Goal: Information Seeking & Learning: Learn about a topic

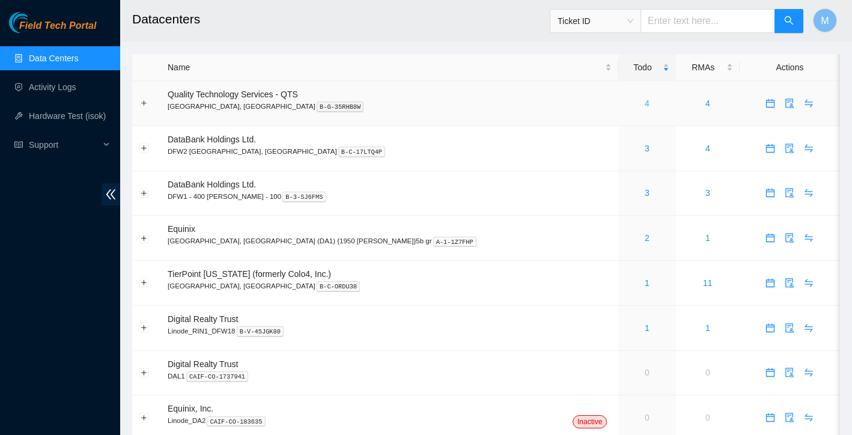
click at [645, 103] on link "4" at bounding box center [647, 104] width 5 height 10
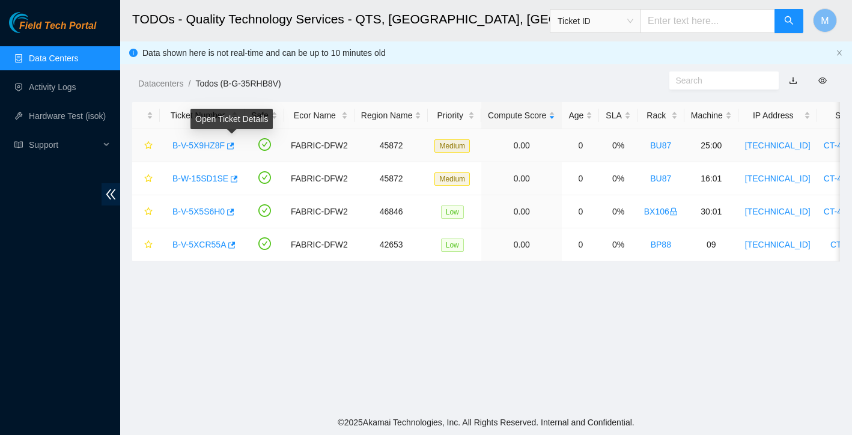
click at [214, 147] on link "B-V-5X9HZ8F" at bounding box center [199, 146] width 52 height 10
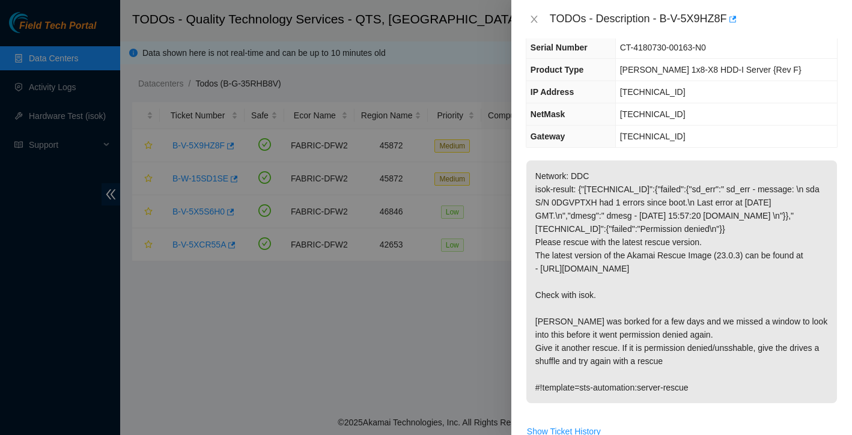
scroll to position [78, 0]
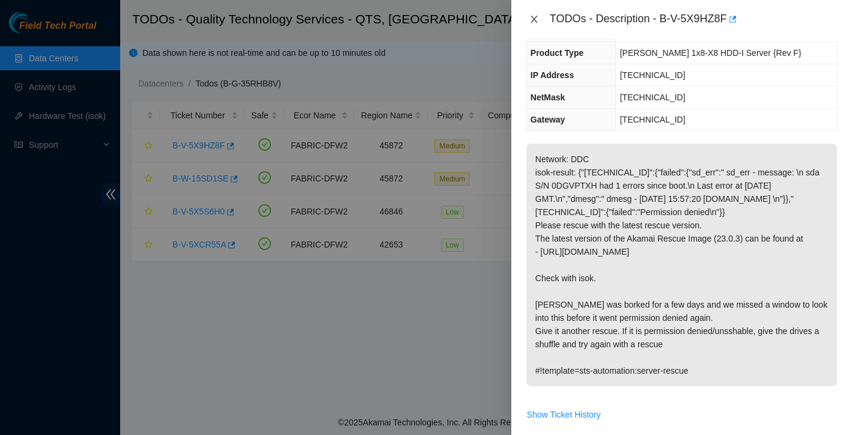
click at [539, 20] on icon "close" at bounding box center [535, 19] width 10 height 10
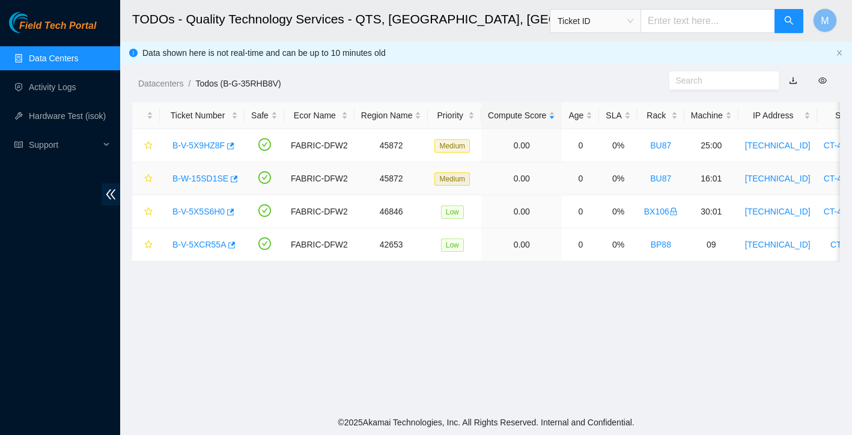
click at [207, 174] on link "B-W-15SD1SE" at bounding box center [201, 179] width 56 height 10
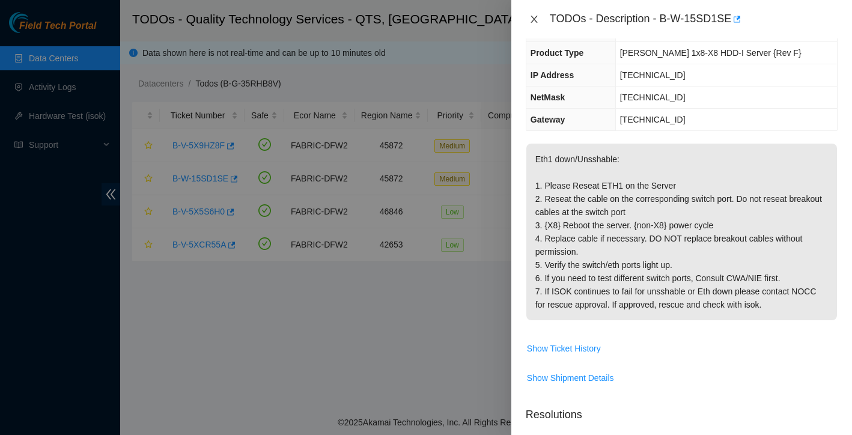
click at [536, 22] on icon "close" at bounding box center [534, 19] width 7 height 7
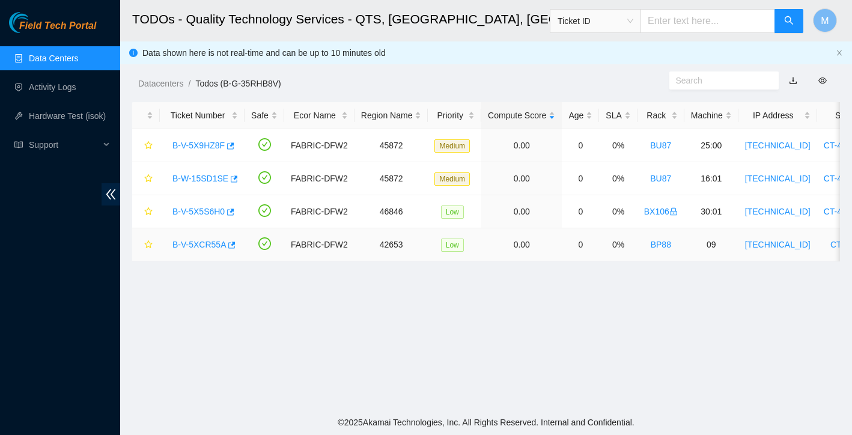
click at [193, 241] on link "B-V-5XCR55A" at bounding box center [200, 245] width 54 height 10
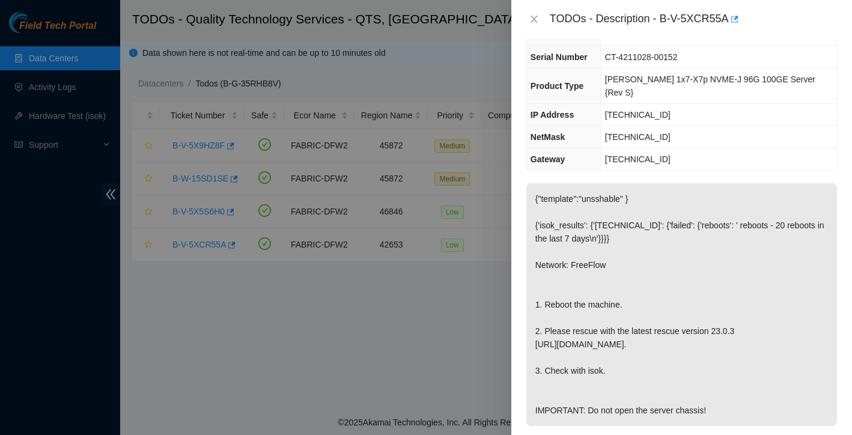
scroll to position [90, 0]
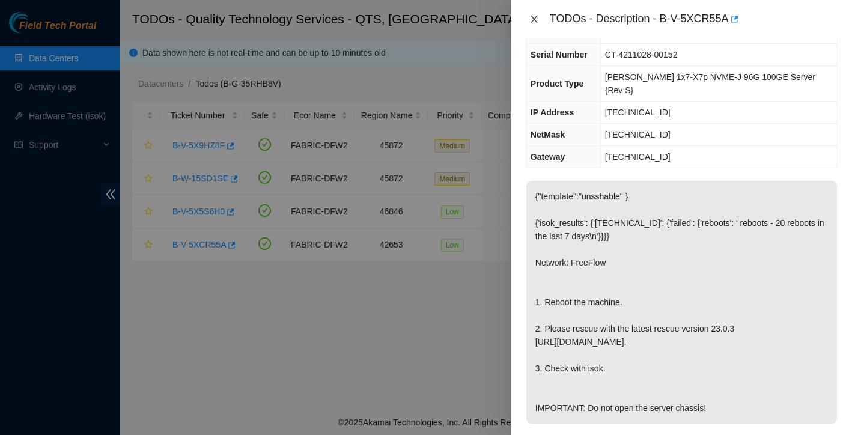
click at [532, 21] on icon "close" at bounding box center [534, 19] width 7 height 7
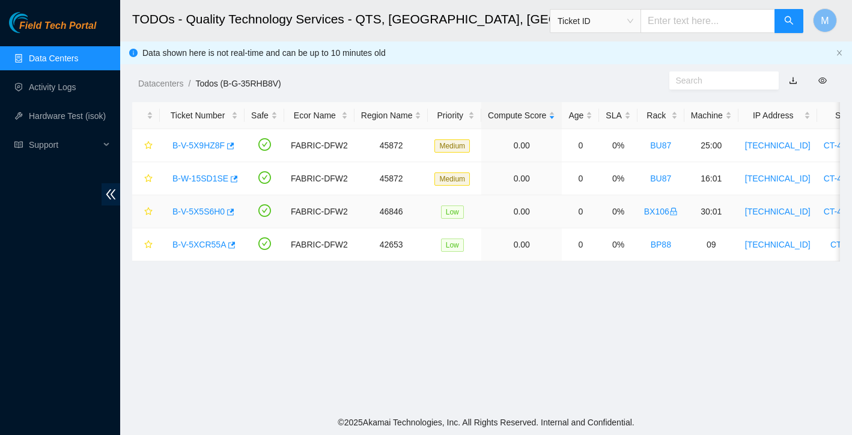
click at [207, 213] on link "B-V-5X5S6H0" at bounding box center [199, 212] width 52 height 10
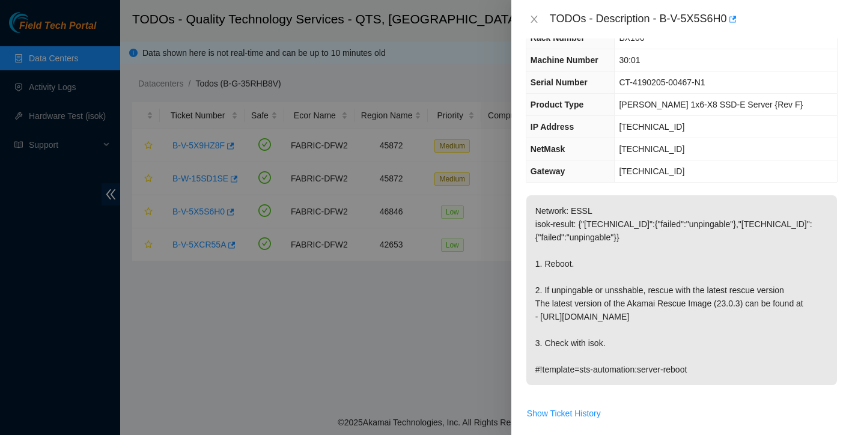
scroll to position [64, 0]
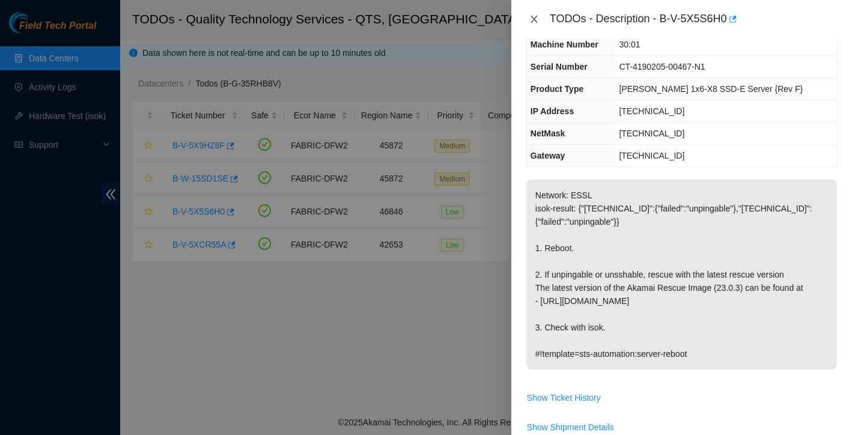
click at [533, 20] on icon "close" at bounding box center [535, 19] width 10 height 10
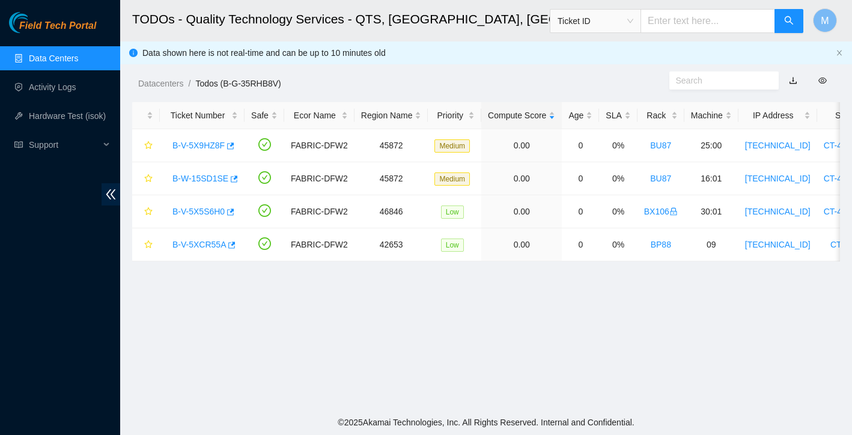
click at [75, 59] on link "Data Centers" at bounding box center [53, 59] width 49 height 10
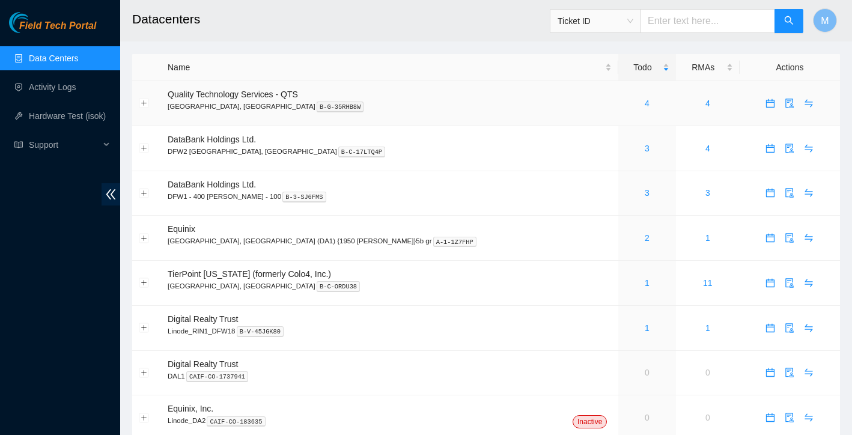
click at [761, 110] on button "button" at bounding box center [770, 103] width 19 height 19
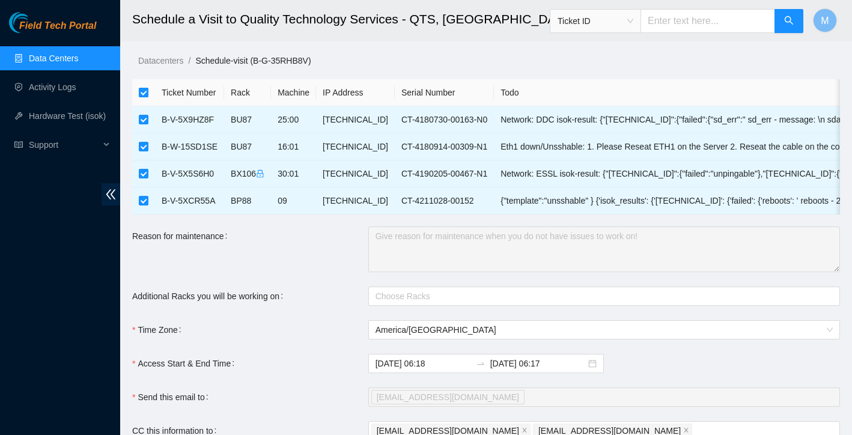
click at [145, 88] on input "checkbox" at bounding box center [144, 93] width 10 height 10
checkbox input "false"
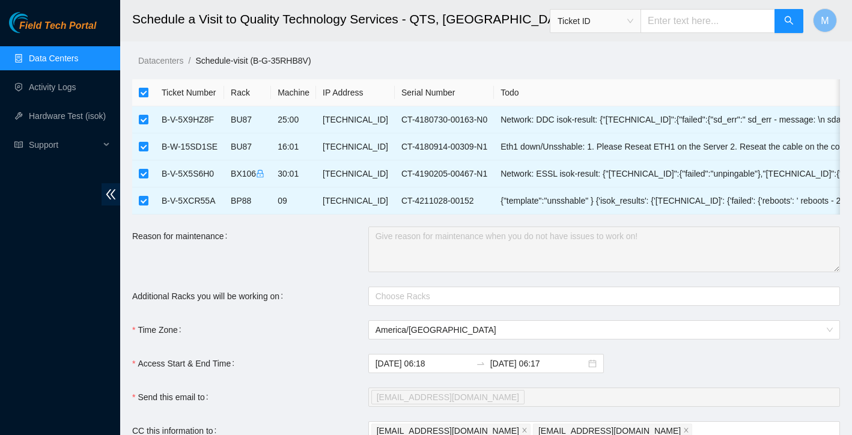
checkbox input "false"
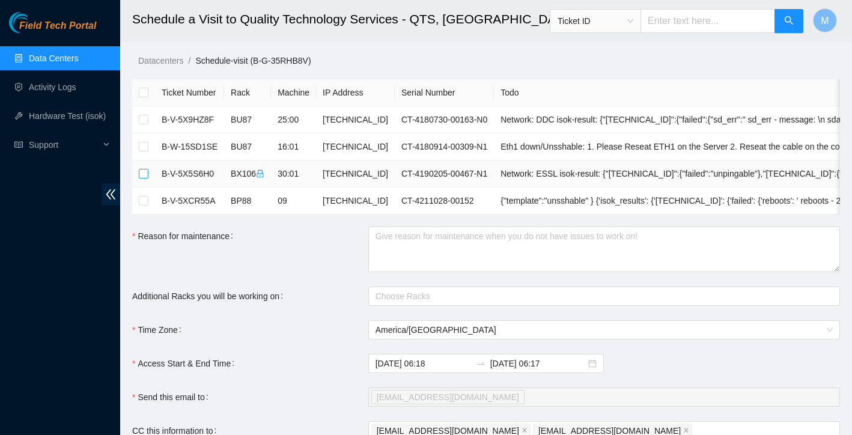
click at [147, 175] on input "checkbox" at bounding box center [144, 174] width 10 height 10
checkbox input "true"
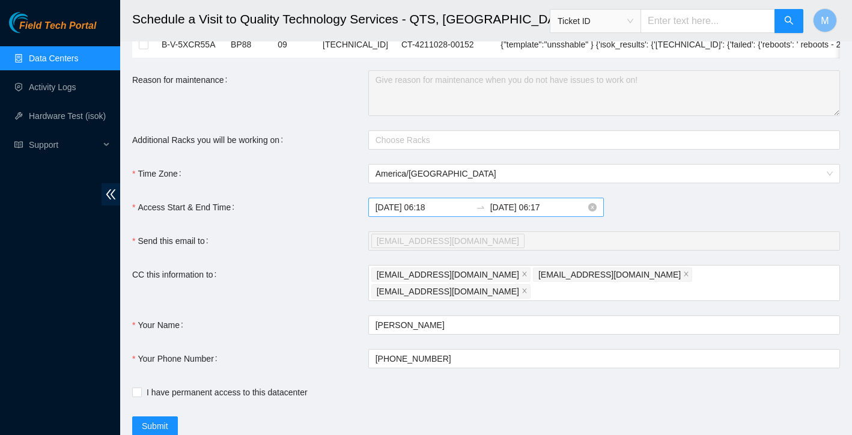
scroll to position [168, 0]
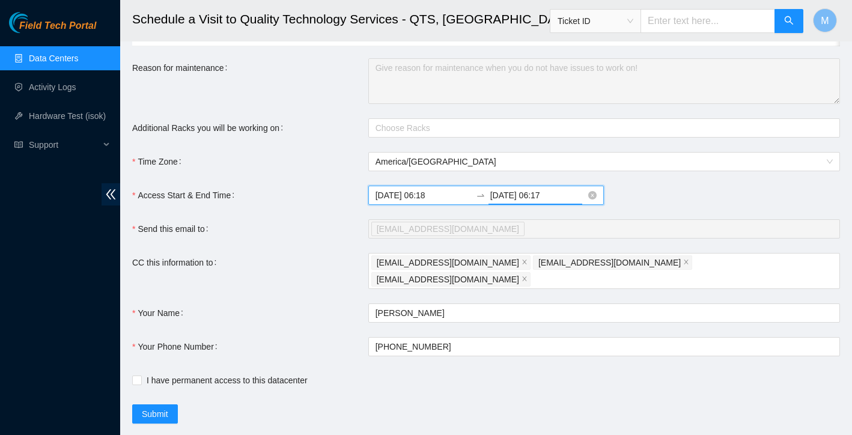
click at [528, 194] on input "2025-10-04 06:17" at bounding box center [539, 195] width 96 height 13
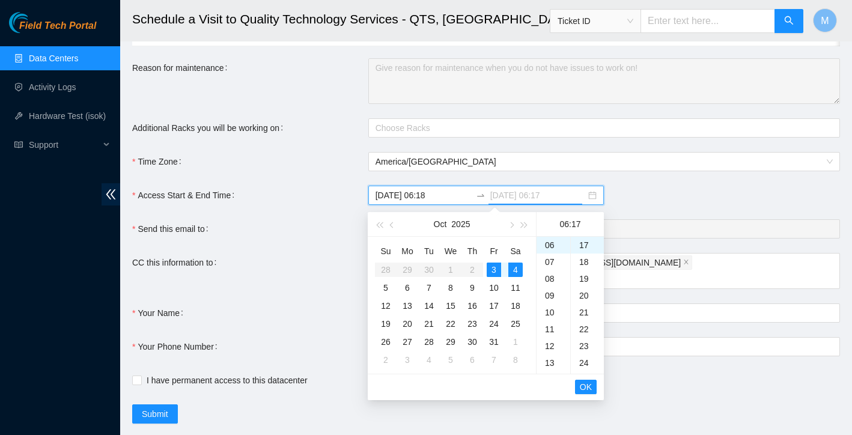
click at [494, 273] on div "3" at bounding box center [494, 270] width 14 height 14
click at [555, 252] on div "23" at bounding box center [554, 246] width 34 height 17
click at [588, 294] on div "20" at bounding box center [587, 295] width 33 height 17
type input "2025-10-03 23:20"
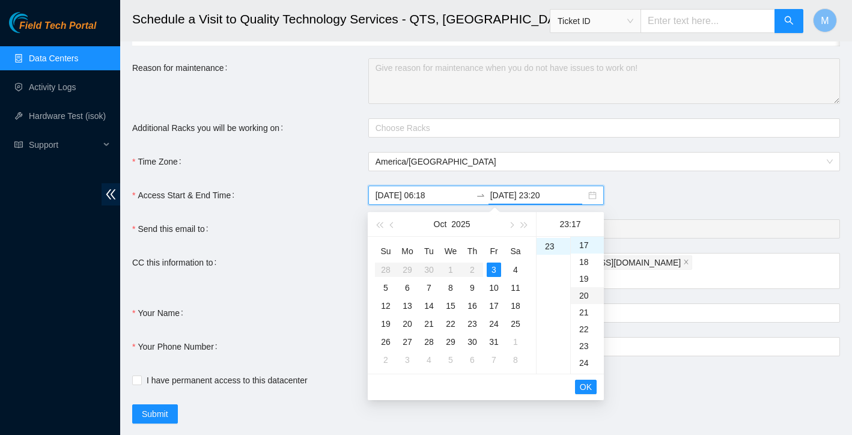
scroll to position [337, 0]
click at [585, 389] on span "OK" at bounding box center [586, 387] width 12 height 13
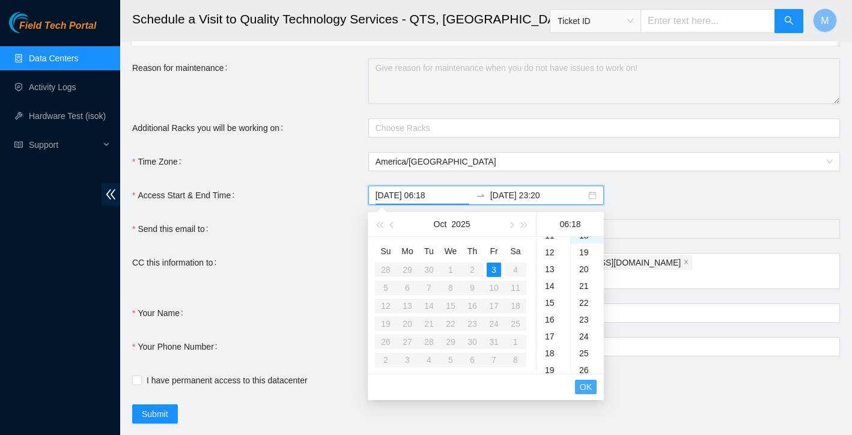
scroll to position [303, 0]
click at [585, 389] on span "OK" at bounding box center [586, 387] width 12 height 13
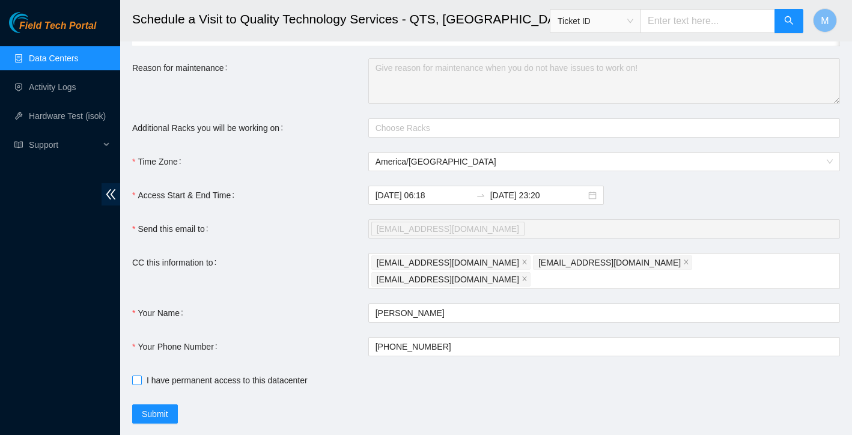
click at [141, 376] on span at bounding box center [137, 381] width 10 height 10
click at [141, 376] on input "I have permanent access to this datacenter" at bounding box center [136, 380] width 8 height 8
checkbox input "true"
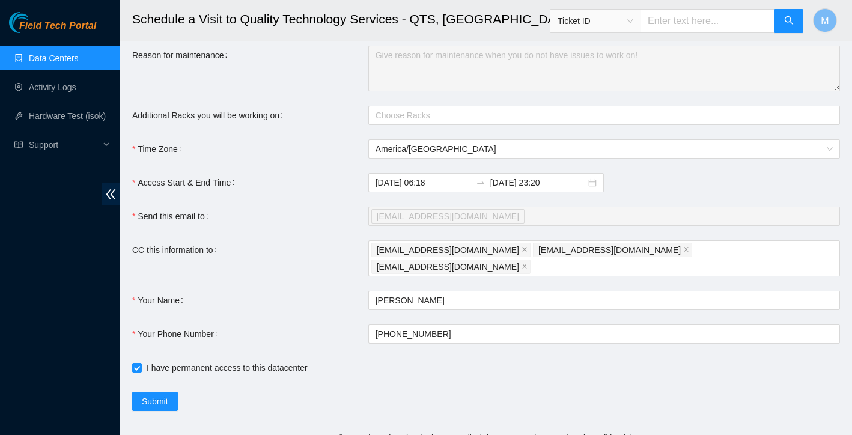
scroll to position [180, 0]
click at [161, 396] on span "Submit" at bounding box center [155, 402] width 26 height 13
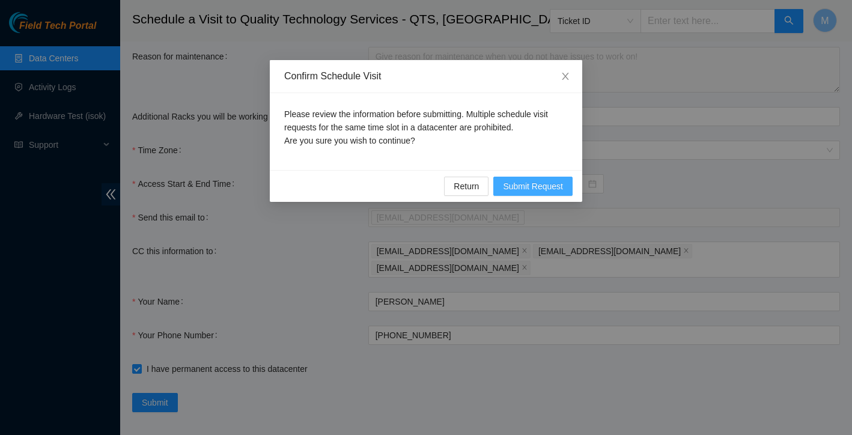
click at [566, 185] on button "Submit Request" at bounding box center [533, 186] width 79 height 19
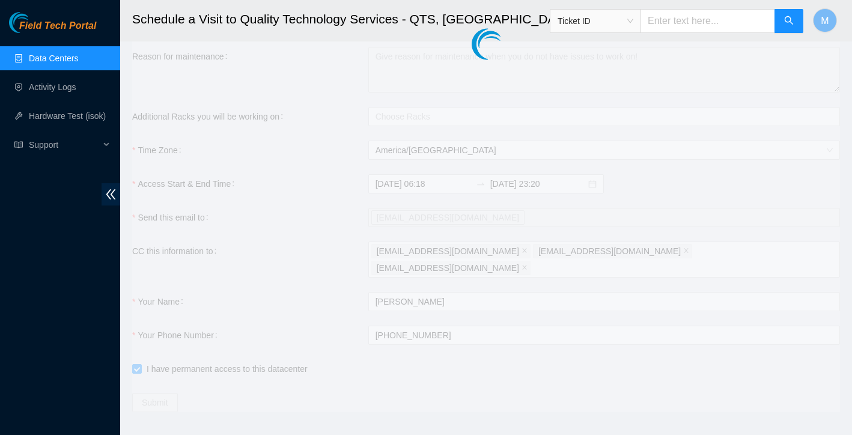
type input "2025-10-03 06:19"
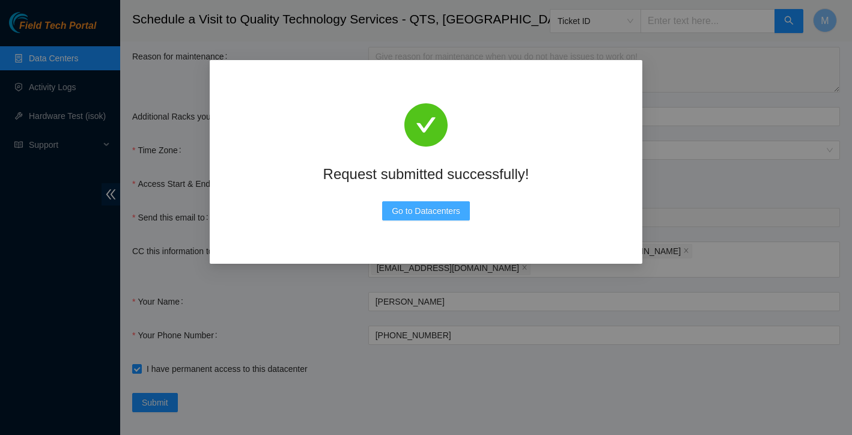
click at [416, 208] on span "Go to Datacenters" at bounding box center [426, 210] width 69 height 13
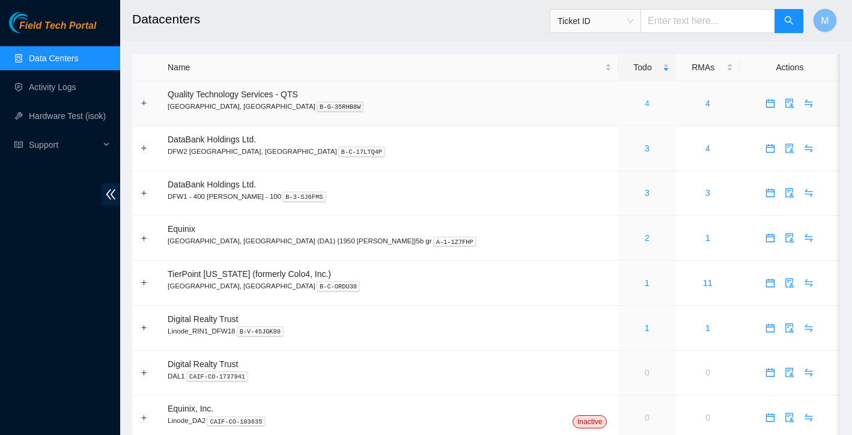
click at [645, 103] on link "4" at bounding box center [647, 104] width 5 height 10
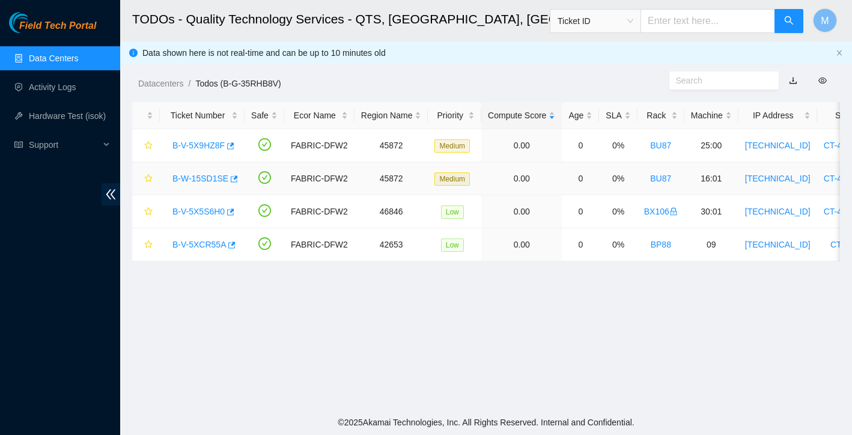
click at [206, 174] on link "B-W-15SD1SE" at bounding box center [201, 179] width 56 height 10
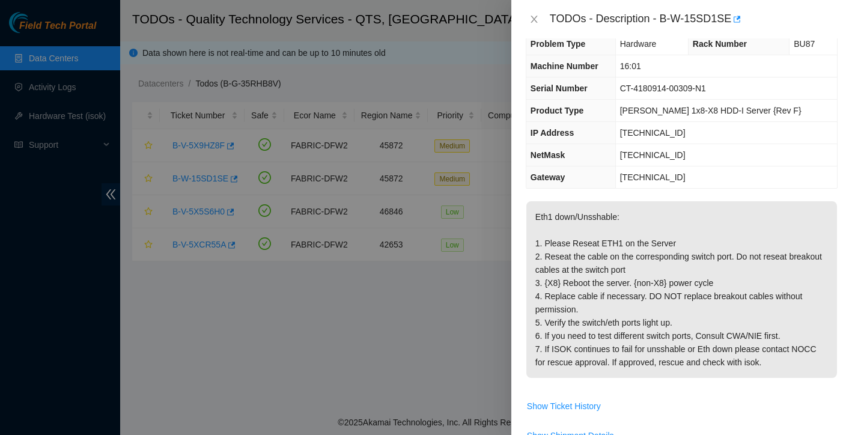
scroll to position [110, 0]
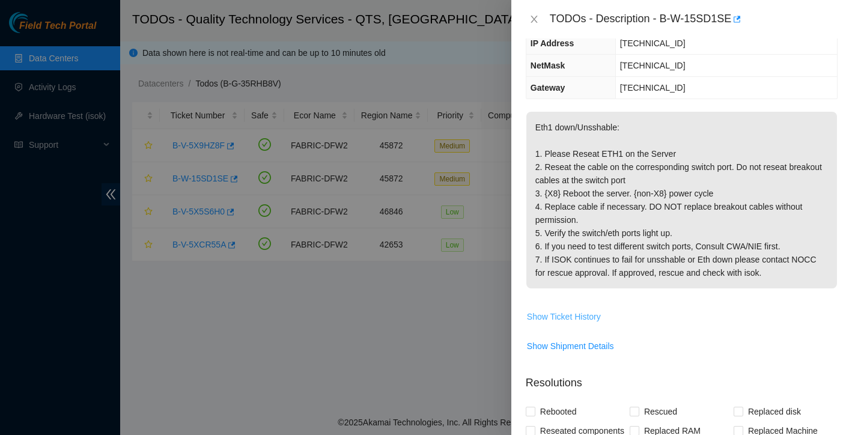
click at [575, 320] on span "Show Ticket History" at bounding box center [564, 316] width 74 height 13
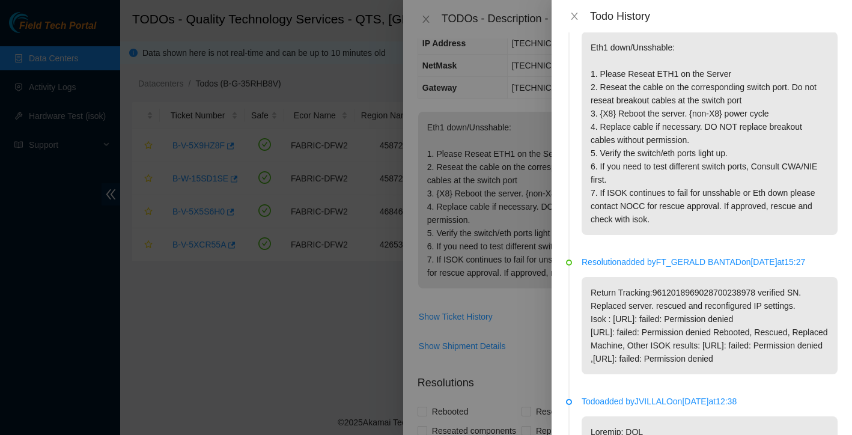
scroll to position [23, 0]
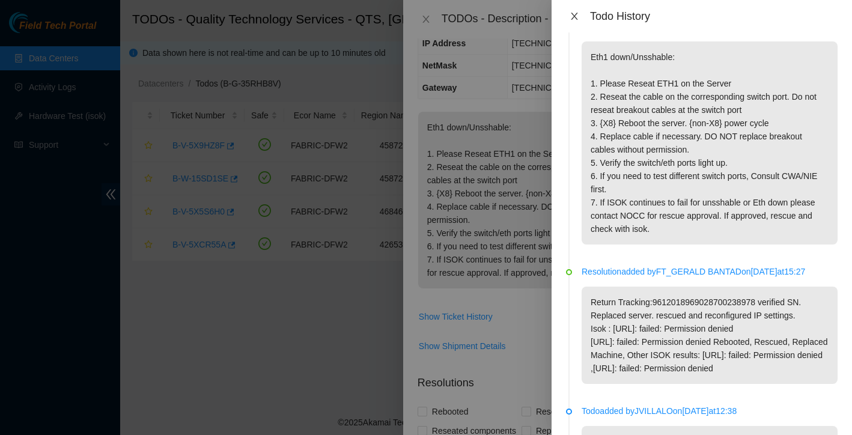
click at [576, 16] on icon "close" at bounding box center [575, 16] width 10 height 10
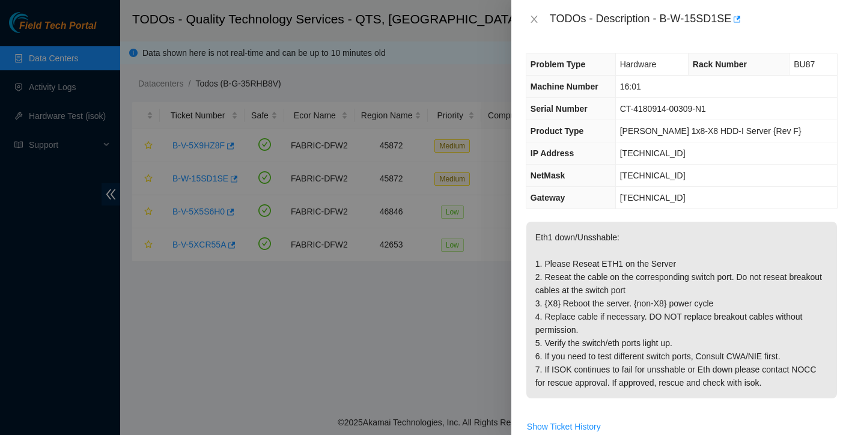
scroll to position [0, 0]
drag, startPoint x: 660, startPoint y: 20, endPoint x: 734, endPoint y: 23, distance: 74.0
click at [734, 23] on div "TODOs - Description - B-W-15SD1SE" at bounding box center [694, 19] width 288 height 19
copy div "B-W-15SD1SE"
click at [534, 22] on icon "close" at bounding box center [535, 19] width 10 height 10
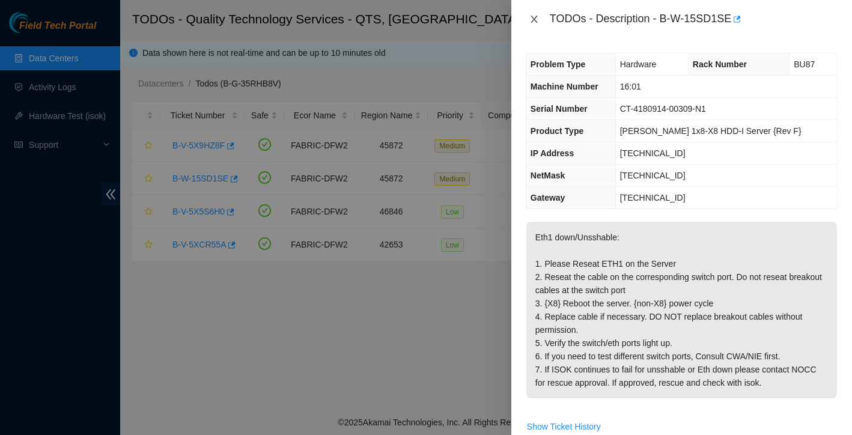
click at [534, 22] on div "TODOs - Description - B-W-15SD1SE Problem Type Hardware Rack Number BU87 Machin…" at bounding box center [426, 217] width 852 height 435
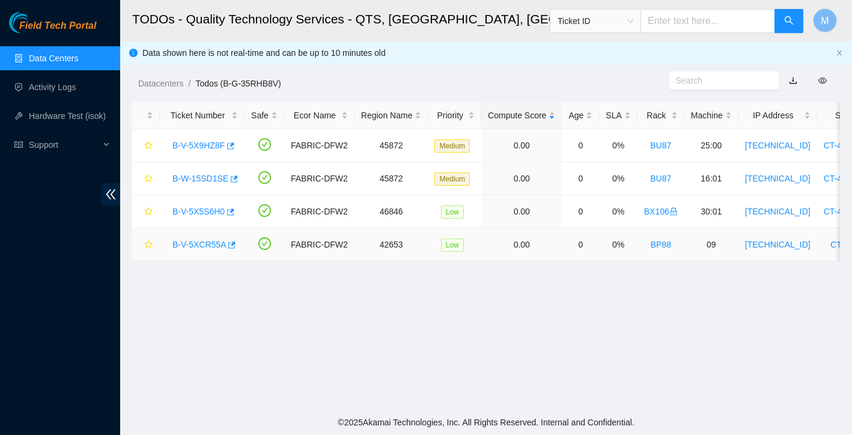
click at [204, 243] on link "B-V-5XCR55A" at bounding box center [200, 245] width 54 height 10
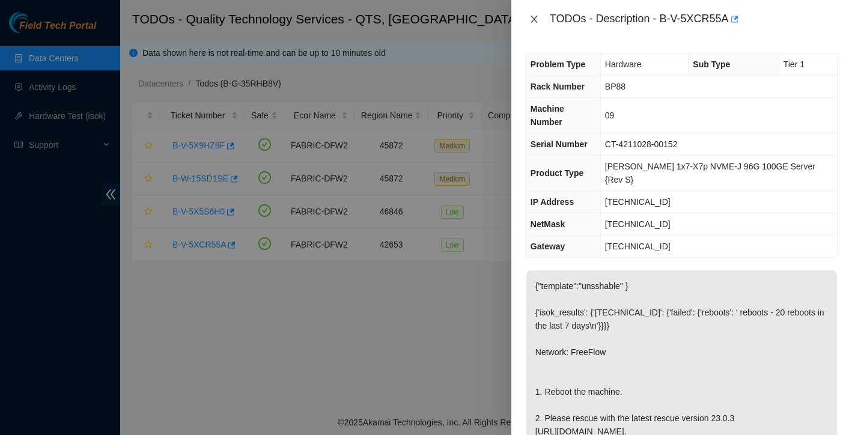
click at [536, 20] on icon "close" at bounding box center [535, 19] width 10 height 10
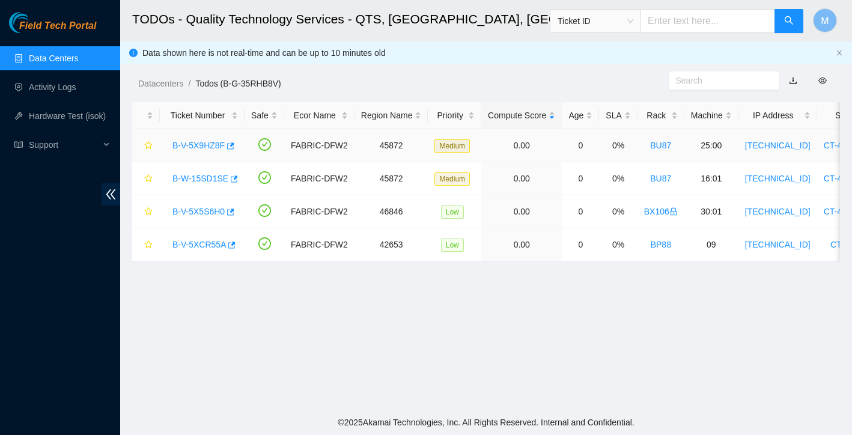
click at [204, 143] on link "B-V-5X9HZ8F" at bounding box center [199, 146] width 52 height 10
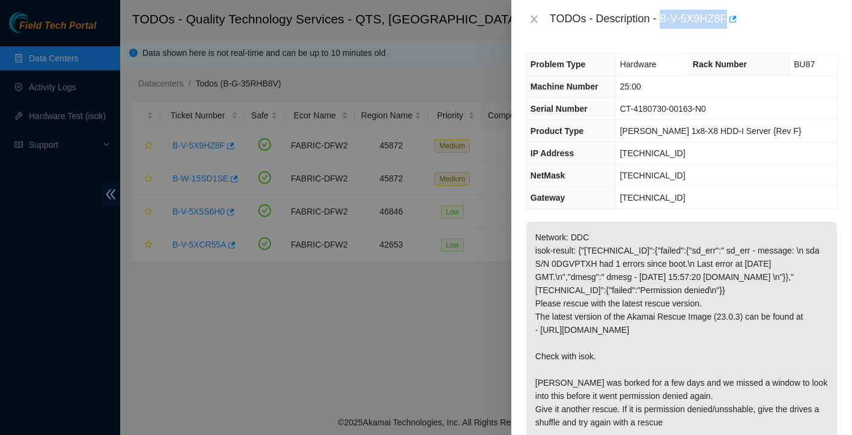
drag, startPoint x: 662, startPoint y: 19, endPoint x: 732, endPoint y: 17, distance: 70.4
click at [732, 17] on div "TODOs - Description - B-V-5X9HZ8F" at bounding box center [694, 19] width 288 height 19
copy div "B-V-5X9HZ8F"
click at [536, 18] on icon "close" at bounding box center [535, 19] width 10 height 10
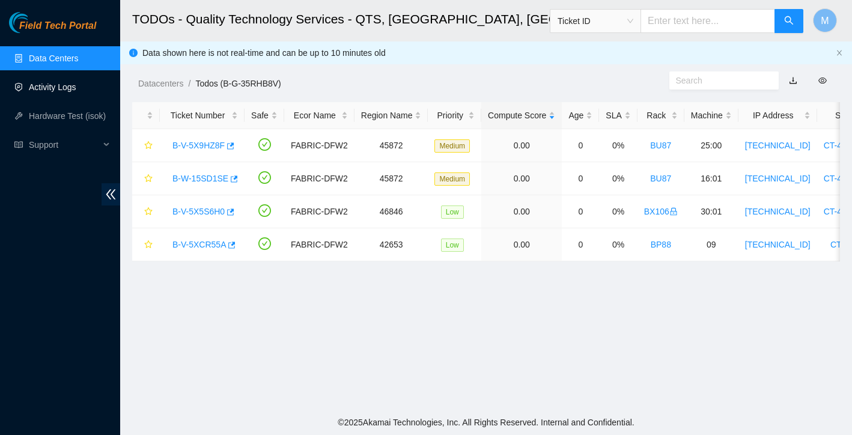
click at [65, 85] on link "Activity Logs" at bounding box center [52, 87] width 47 height 10
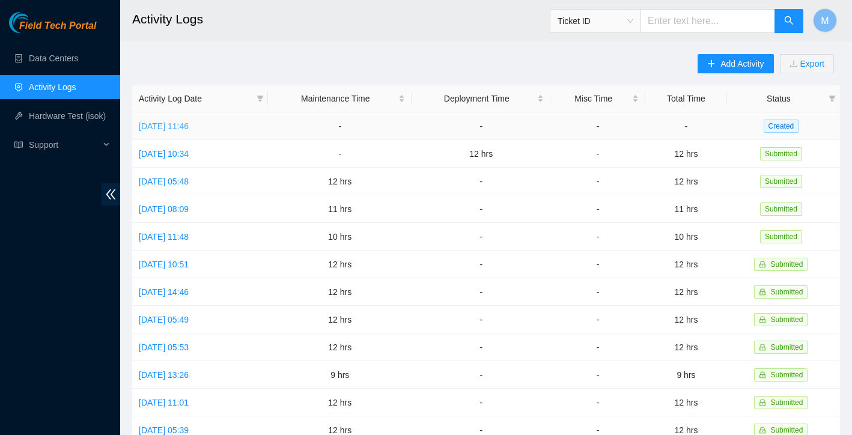
click at [189, 125] on link "[DATE] 11:46" at bounding box center [164, 126] width 50 height 10
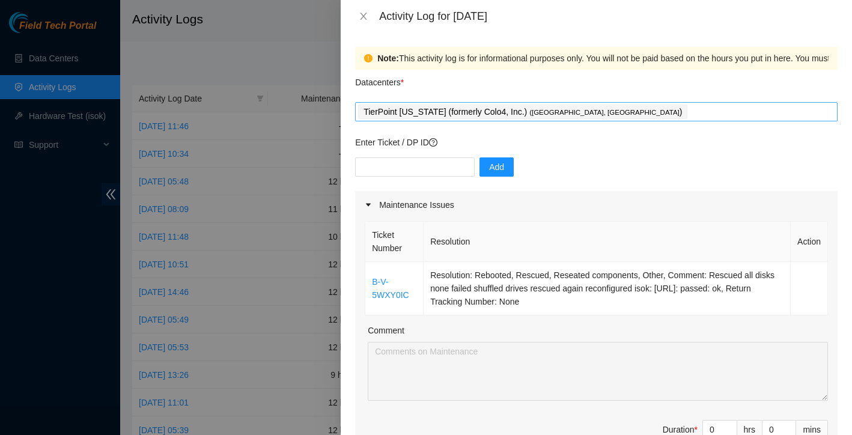
click at [609, 112] on div "TierPoint Texas (formerly Colo4, Inc.) ( Dallas, TX )" at bounding box center [596, 111] width 477 height 17
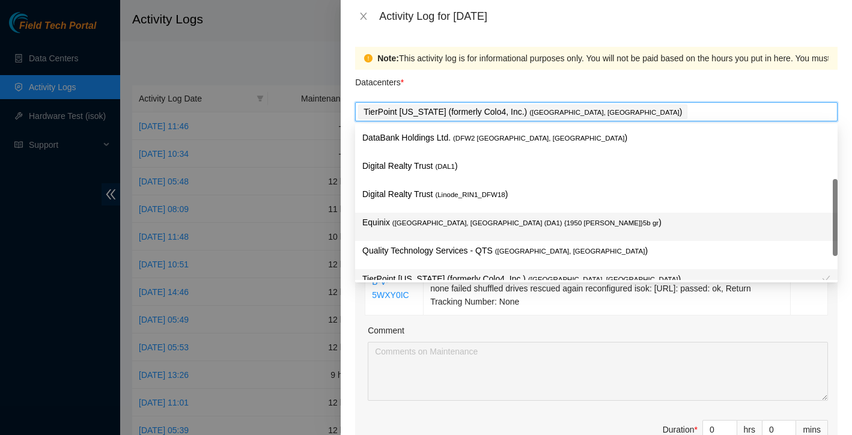
scroll to position [31, 0]
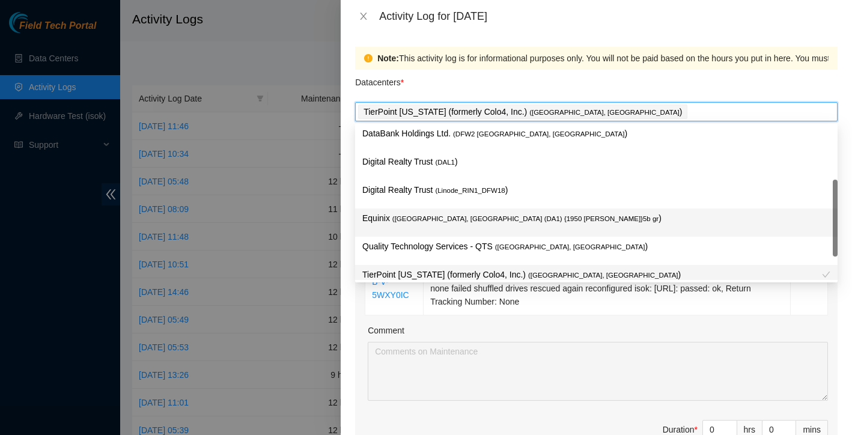
click at [495, 221] on span "( Dallas, TX (DA1) {1950 N. Stemmons}5b gr" at bounding box center [526, 218] width 266 height 7
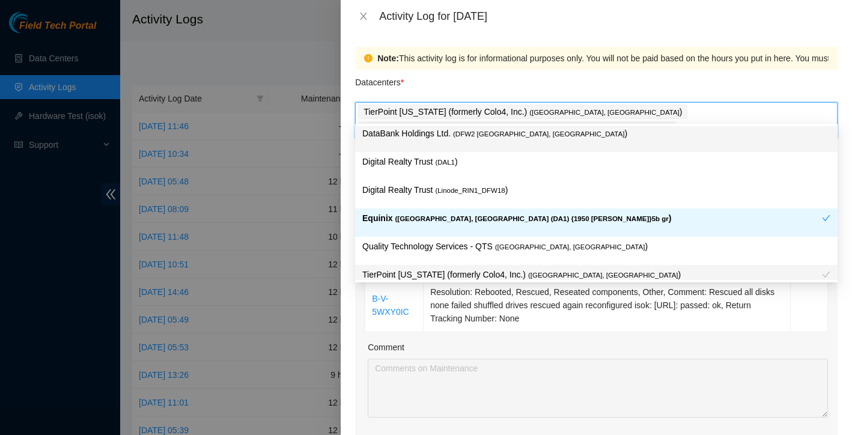
scroll to position [0, 0]
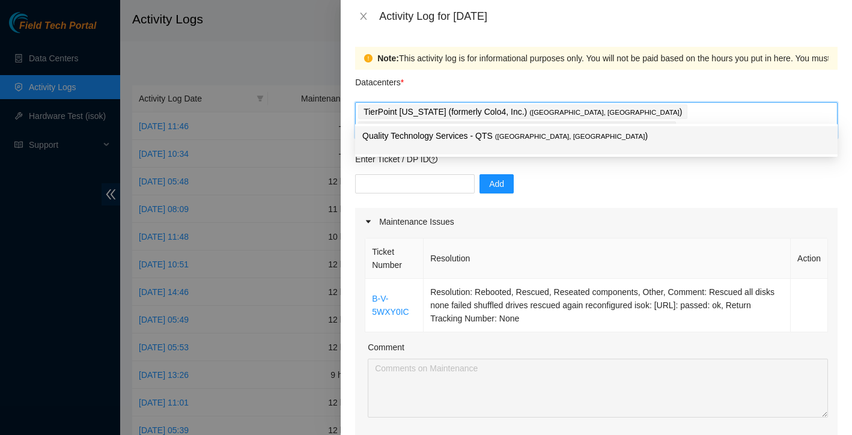
type input "q"
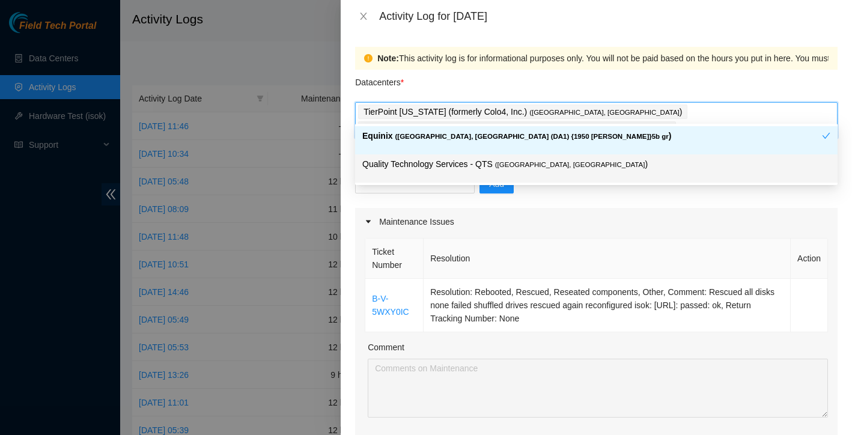
click at [643, 163] on p "Quality Technology Services - QTS ( Irving, TX )" at bounding box center [596, 164] width 468 height 14
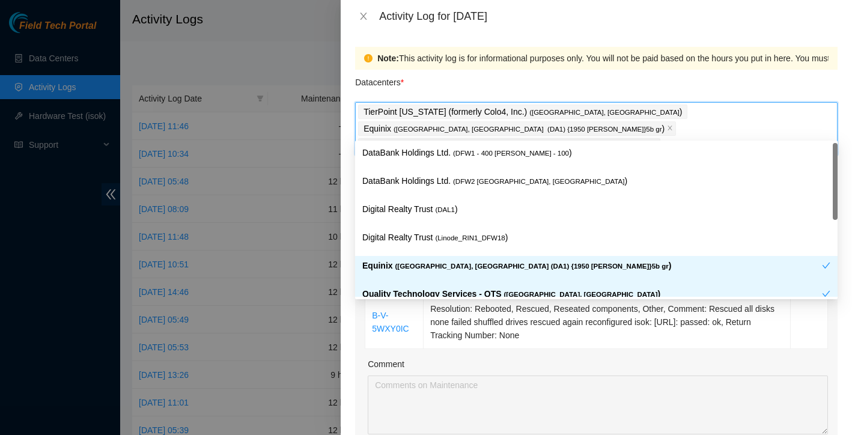
click at [574, 358] on div "Comment" at bounding box center [598, 367] width 460 height 18
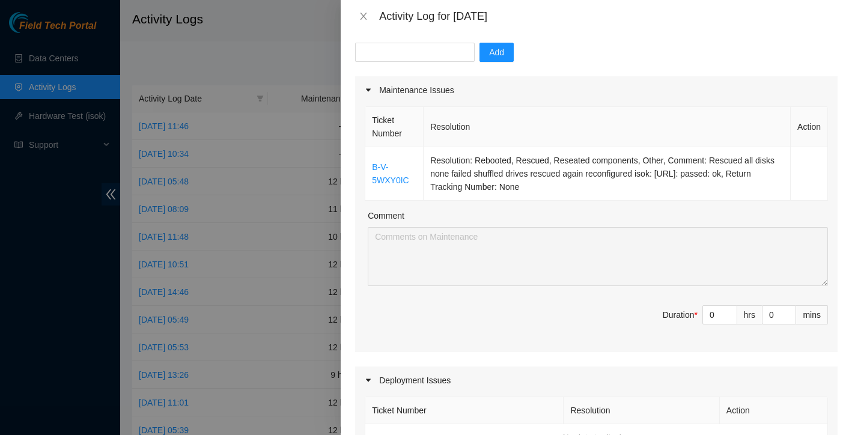
scroll to position [150, 0]
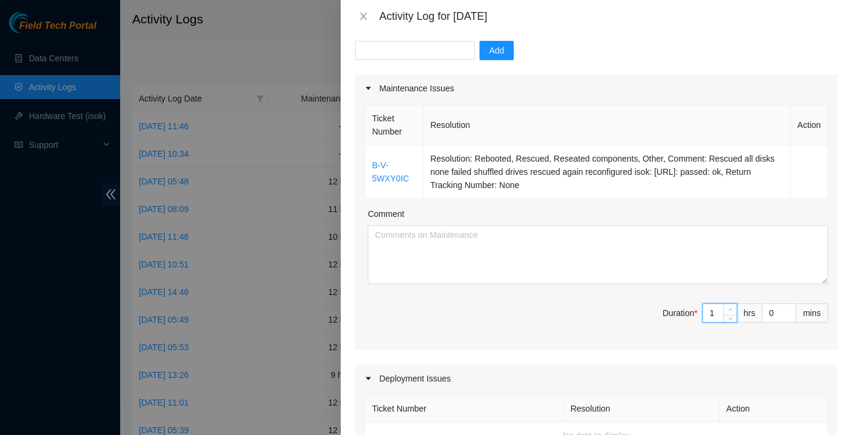
type input "1"
click at [724, 304] on span "Increase Value" at bounding box center [730, 309] width 13 height 11
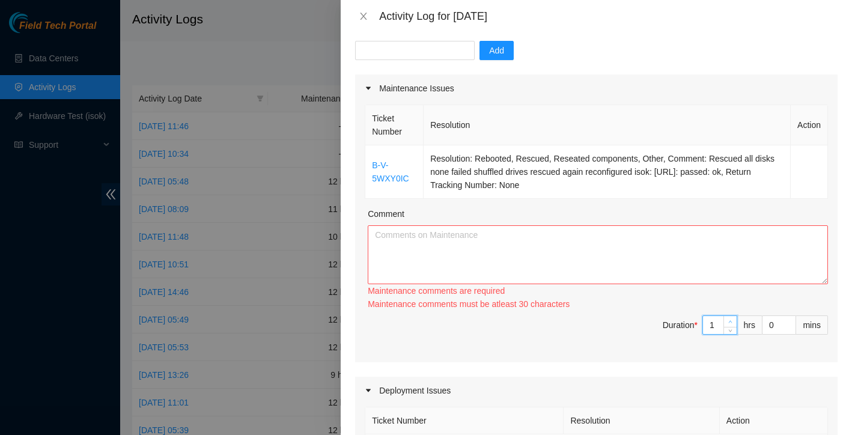
type input "2"
click at [732, 320] on icon "up" at bounding box center [731, 322] width 4 height 4
type input "3"
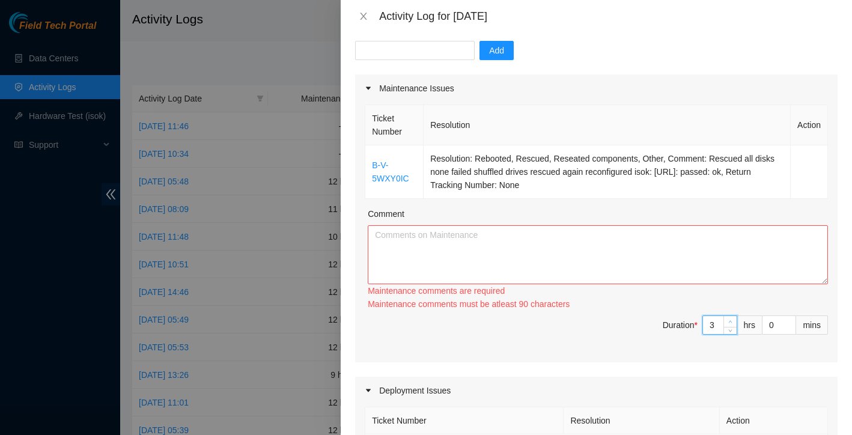
click at [732, 320] on icon "up" at bounding box center [731, 322] width 4 height 4
type input "4"
click at [732, 320] on icon "up" at bounding box center [731, 322] width 4 height 4
type input "5"
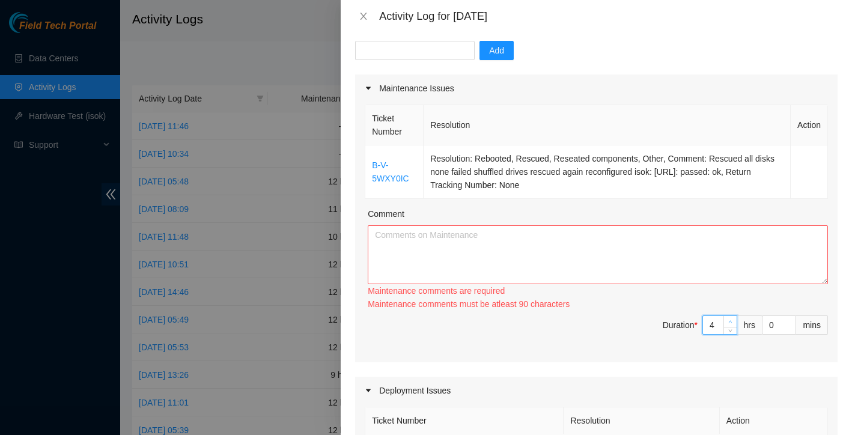
type input "5"
click at [732, 320] on icon "up" at bounding box center [731, 322] width 4 height 4
type input "6"
click at [732, 320] on icon "up" at bounding box center [731, 322] width 4 height 4
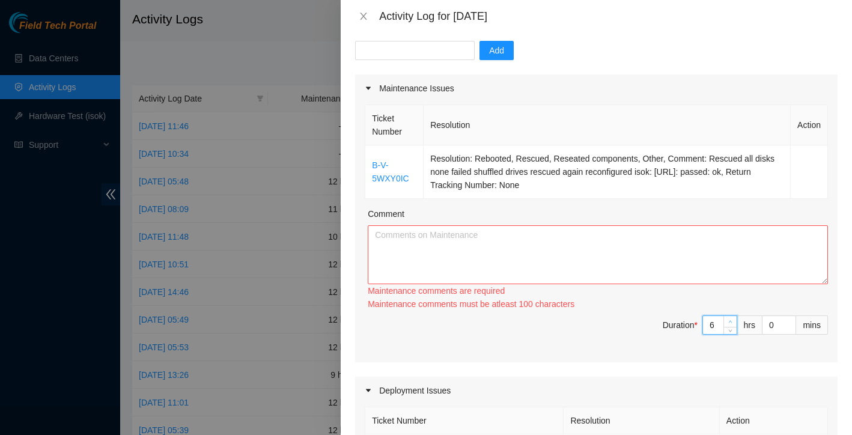
type input "7"
click at [732, 320] on icon "up" at bounding box center [731, 322] width 4 height 4
type input "8"
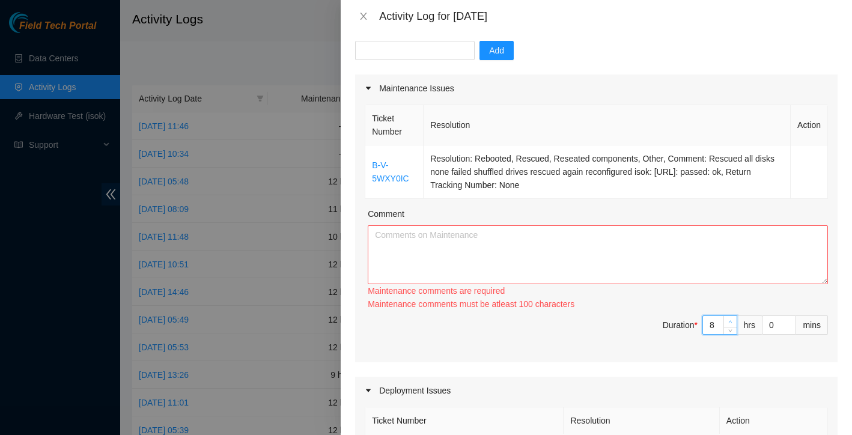
click at [732, 320] on icon "up" at bounding box center [731, 322] width 4 height 4
type input "9"
click at [732, 320] on icon "up" at bounding box center [731, 322] width 4 height 4
type input "10"
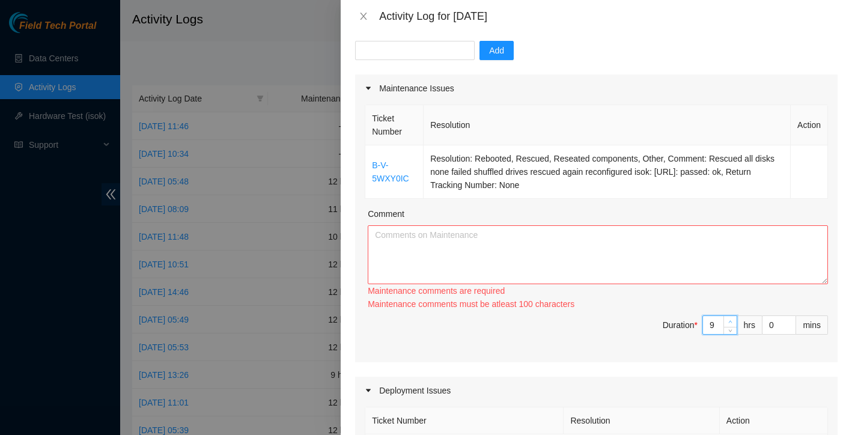
type input "10"
click at [732, 320] on icon "up" at bounding box center [731, 322] width 4 height 4
type input "11"
click at [732, 320] on icon "up" at bounding box center [731, 322] width 4 height 4
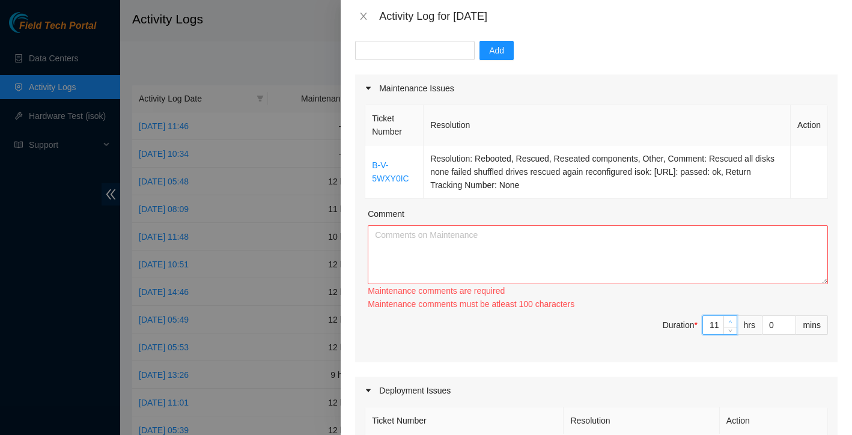
type input "12"
click at [732, 320] on icon "up" at bounding box center [731, 322] width 4 height 4
click at [709, 251] on textarea "Comment" at bounding box center [598, 254] width 460 height 59
paste textarea "I started the day at QTS Irving, where I scheduled access and set up the equipm…"
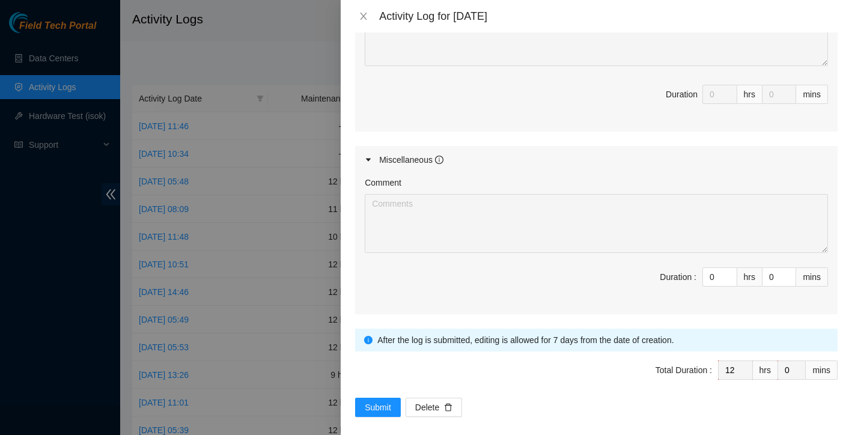
scroll to position [613, 0]
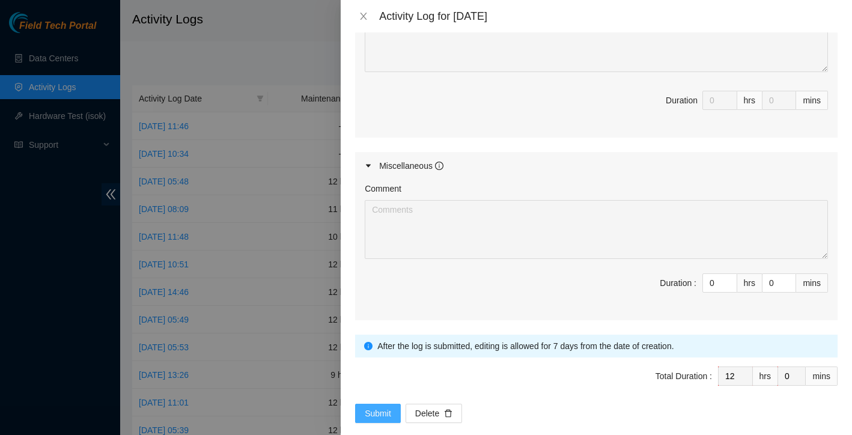
type textarea "I started the day at QTS Irving, where I scheduled access and set up the equipm…"
click at [381, 407] on span "Submit" at bounding box center [378, 413] width 26 height 13
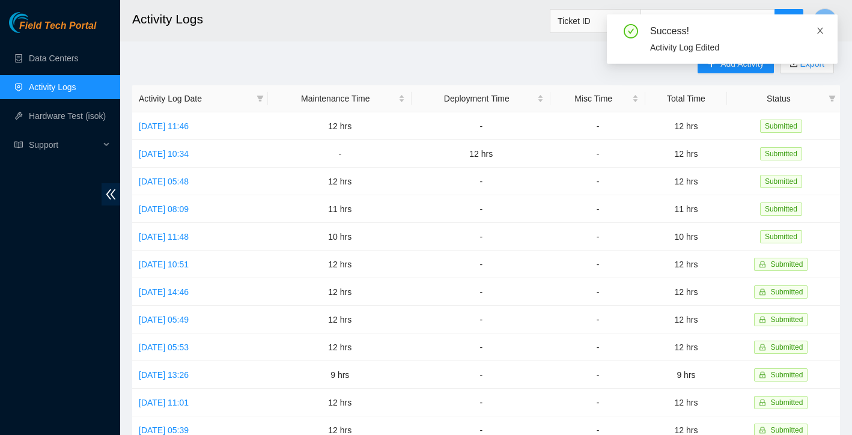
click at [821, 26] on icon "close" at bounding box center [820, 30] width 8 height 8
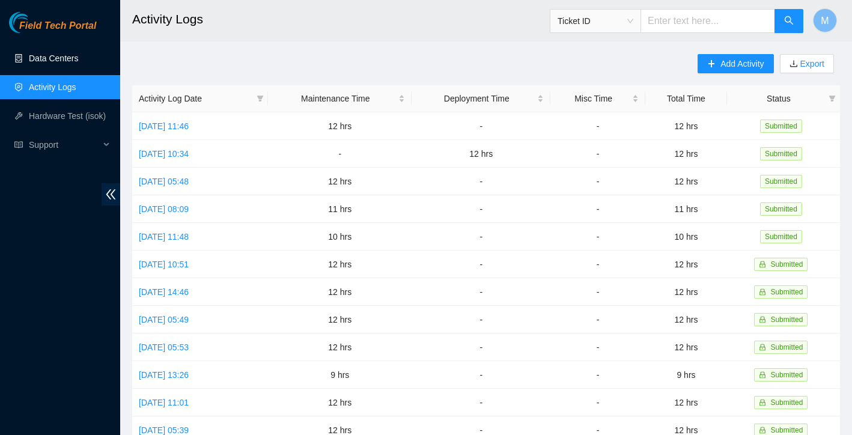
click at [67, 54] on link "Data Centers" at bounding box center [53, 59] width 49 height 10
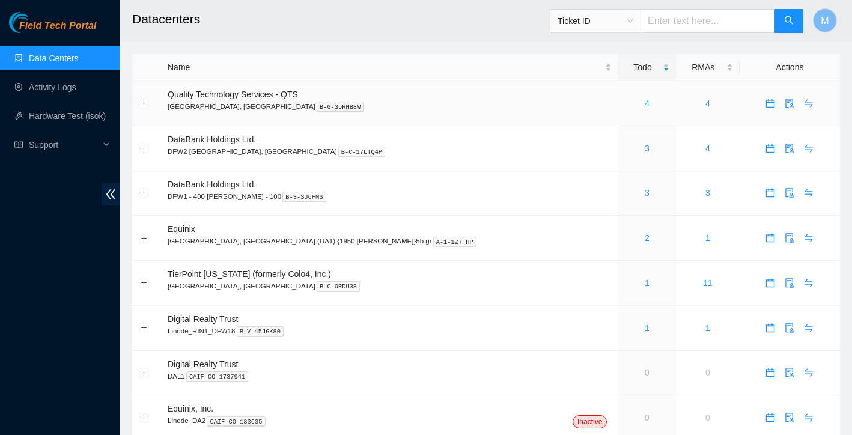
click at [645, 99] on link "4" at bounding box center [647, 104] width 5 height 10
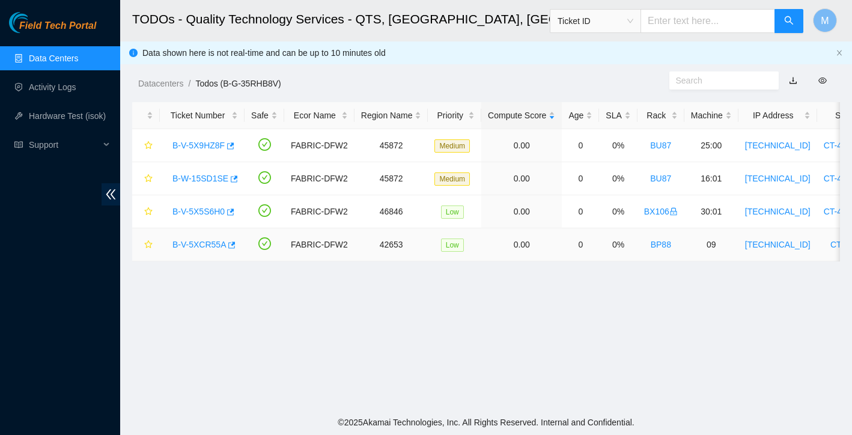
click at [210, 242] on link "B-V-5XCR55A" at bounding box center [200, 245] width 54 height 10
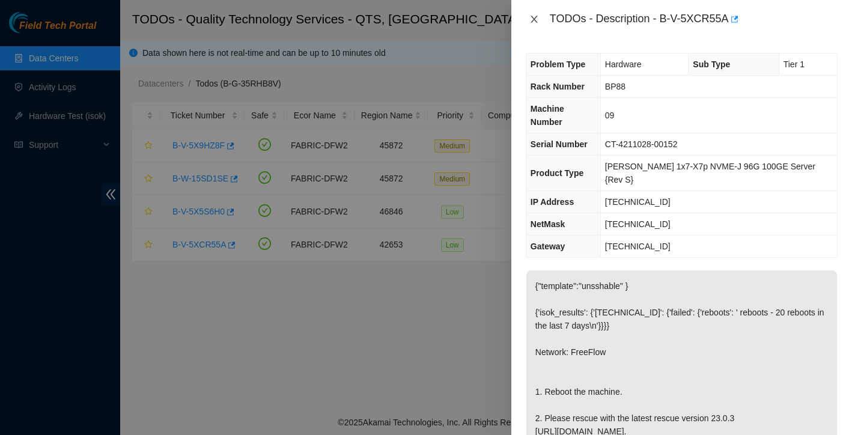
click at [532, 19] on icon "close" at bounding box center [535, 19] width 10 height 10
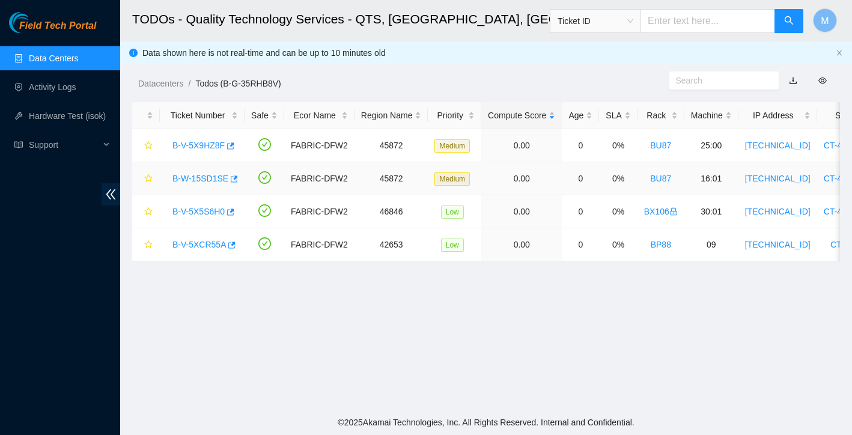
click at [220, 180] on link "B-W-15SD1SE" at bounding box center [201, 179] width 56 height 10
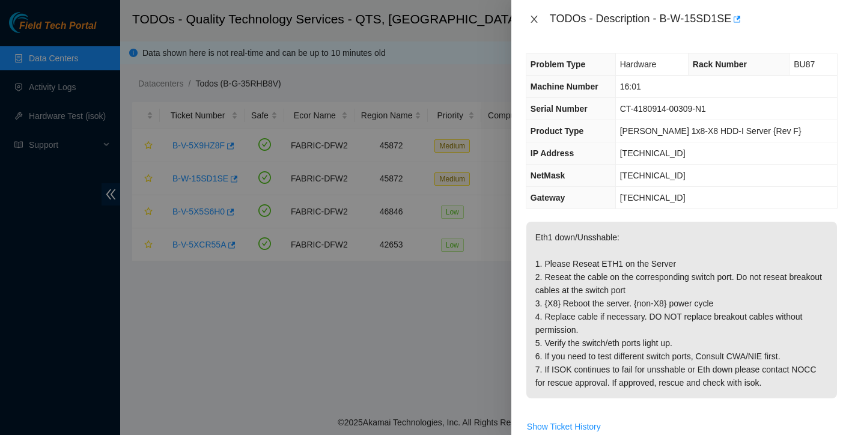
click at [536, 24] on button "Close" at bounding box center [534, 19] width 17 height 11
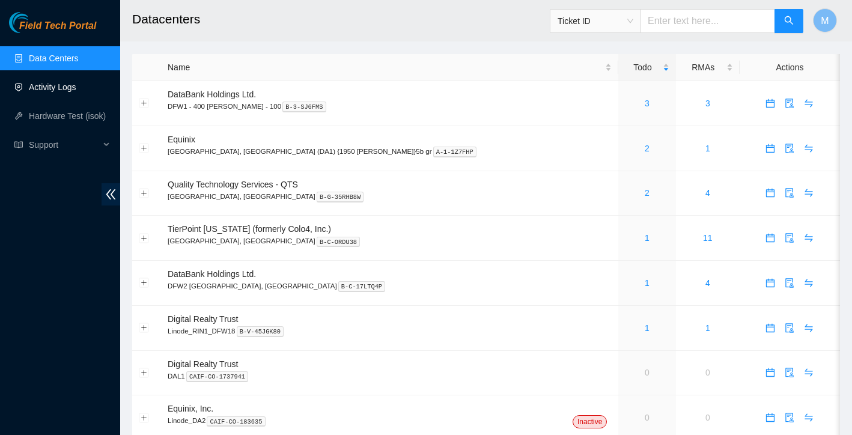
click at [61, 85] on link "Activity Logs" at bounding box center [52, 87] width 47 height 10
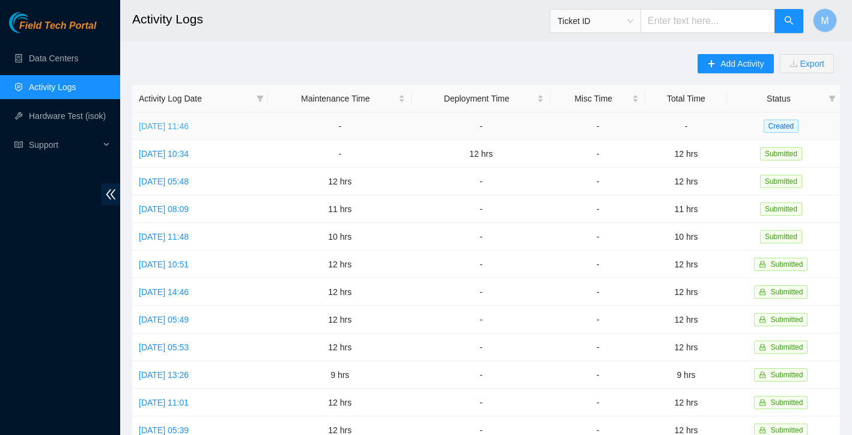
click at [189, 126] on link "Thu, 02 Oct 2025 11:46" at bounding box center [164, 126] width 50 height 10
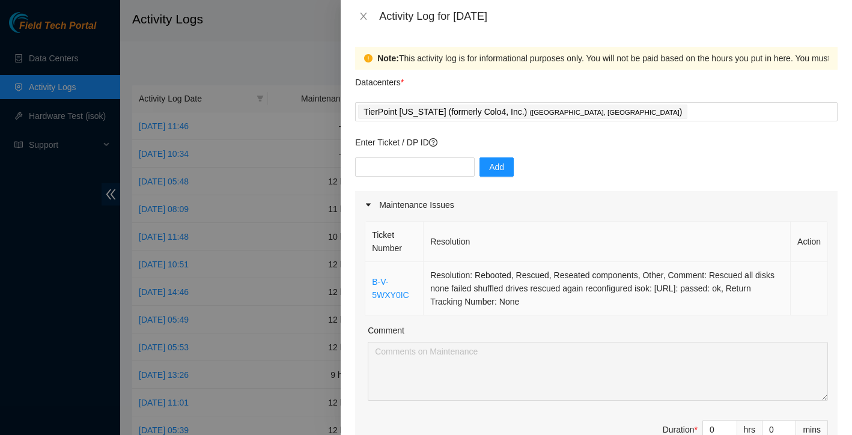
drag, startPoint x: 371, startPoint y: 265, endPoint x: 546, endPoint y: 307, distance: 180.4
click at [546, 307] on tr "B-V-5WXY0IC Resolution: Rebooted, Rescued, Reseated components, Other, Comment:…" at bounding box center [596, 289] width 463 height 54
copy tr "B-V-5WXY0IC Resolution: Rebooted, Rescued, Reseated components, Other, Comment:…"
click at [365, 18] on icon "close" at bounding box center [364, 16] width 7 height 7
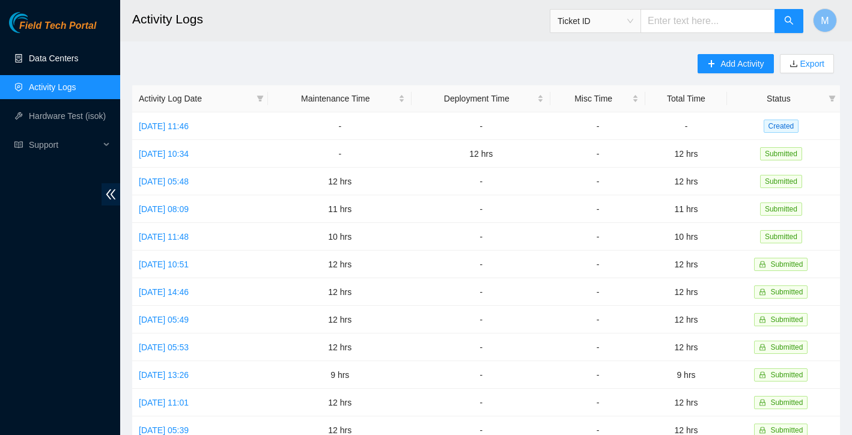
click at [34, 57] on link "Data Centers" at bounding box center [53, 59] width 49 height 10
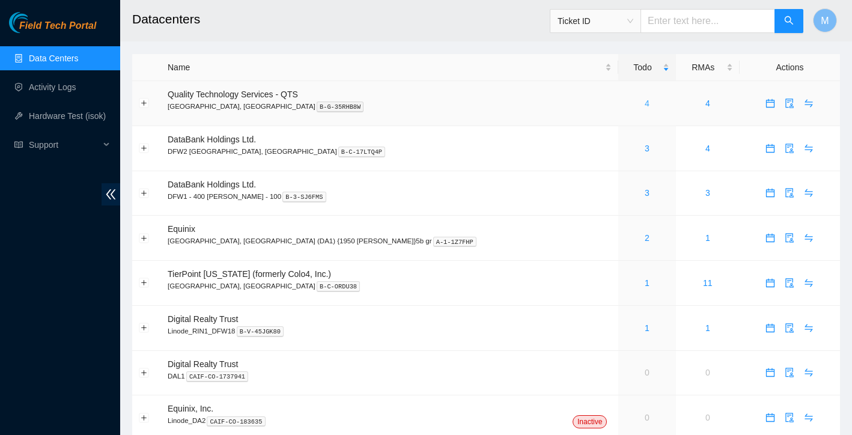
click at [645, 105] on link "4" at bounding box center [647, 104] width 5 height 10
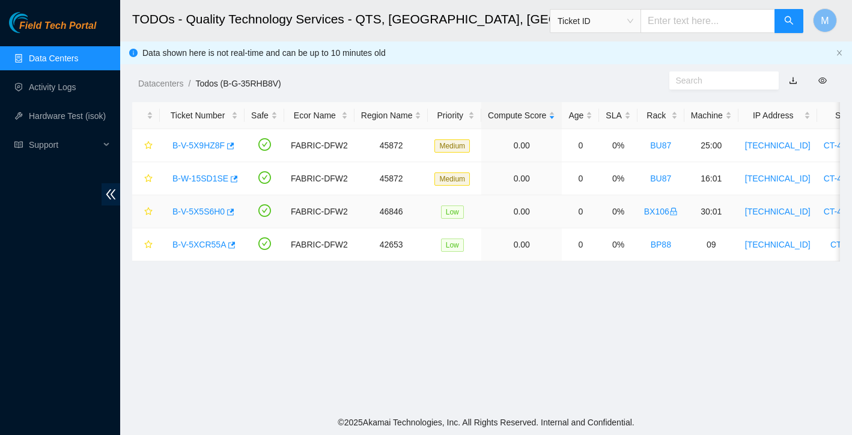
click at [202, 209] on link "B-V-5X5S6H0" at bounding box center [199, 212] width 52 height 10
click at [52, 85] on link "Activity Logs" at bounding box center [52, 87] width 47 height 10
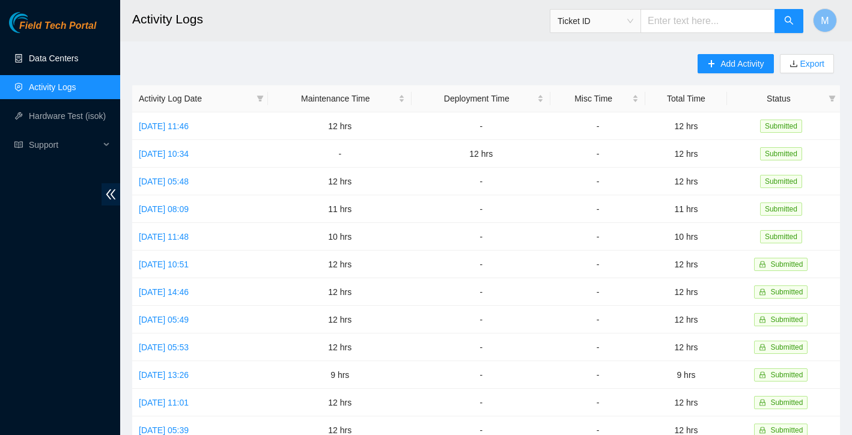
click at [54, 54] on link "Data Centers" at bounding box center [53, 59] width 49 height 10
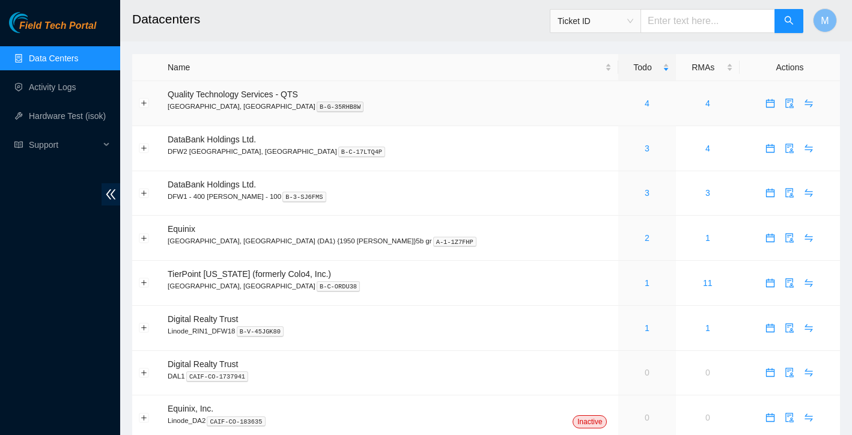
click at [625, 106] on div "4" at bounding box center [647, 103] width 44 height 13
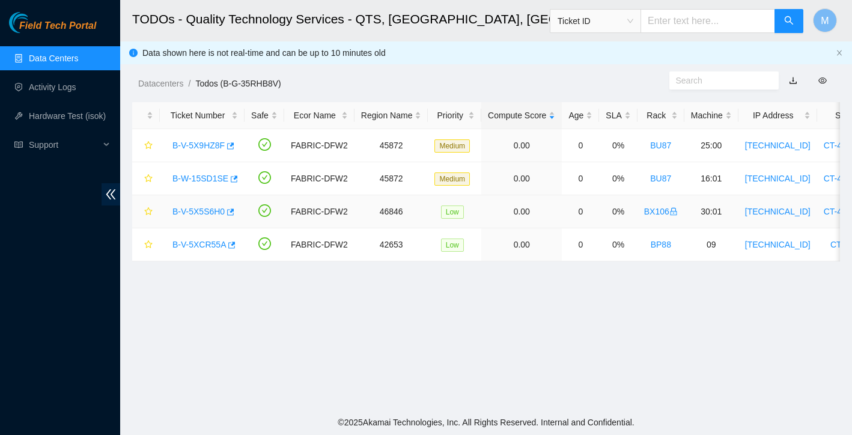
click at [210, 212] on link "B-V-5X5S6H0" at bounding box center [199, 212] width 52 height 10
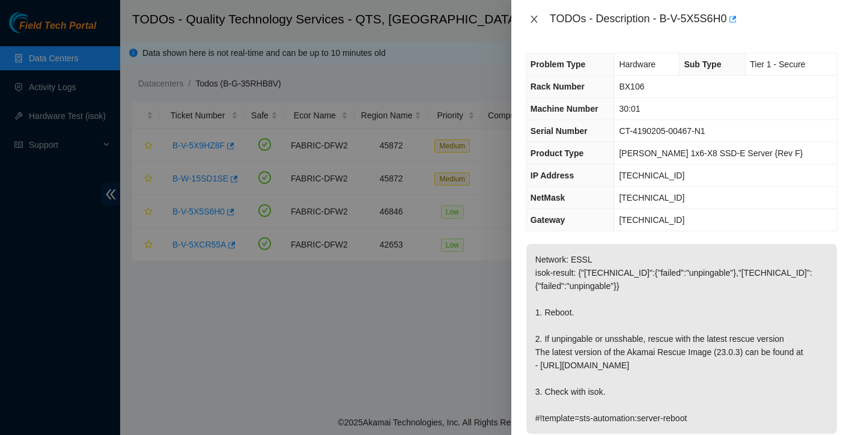
click at [536, 22] on icon "close" at bounding box center [535, 19] width 10 height 10
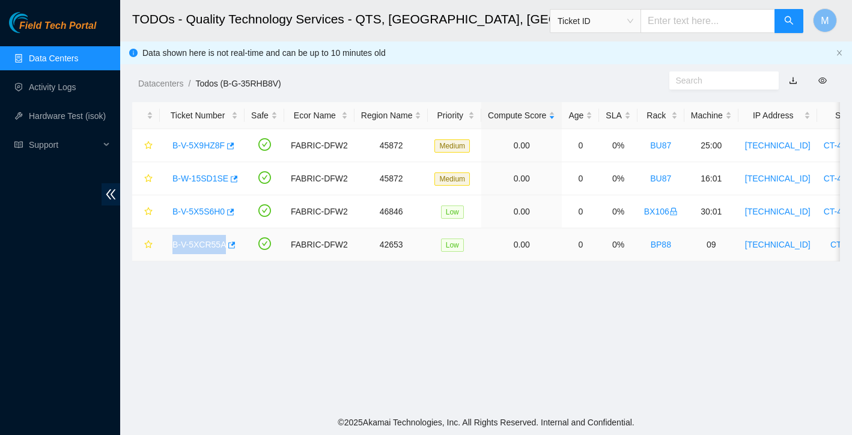
drag, startPoint x: 171, startPoint y: 246, endPoint x: 227, endPoint y: 244, distance: 55.4
click at [227, 244] on div "B-V-5XCR55A" at bounding box center [203, 244] width 72 height 19
copy link "B-V-5XCR55A"
click at [303, 276] on main "TODOs - Quality Technology Services - QTS, [GEOGRAPHIC_DATA], [GEOGRAPHIC_DATA]…" at bounding box center [486, 205] width 732 height 410
click at [201, 246] on link "B-V-5XCR55A" at bounding box center [200, 245] width 54 height 10
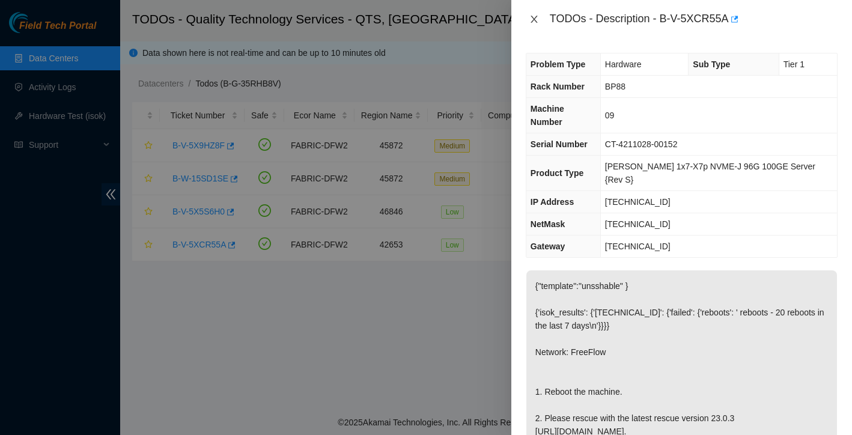
click at [537, 19] on icon "close" at bounding box center [535, 19] width 10 height 10
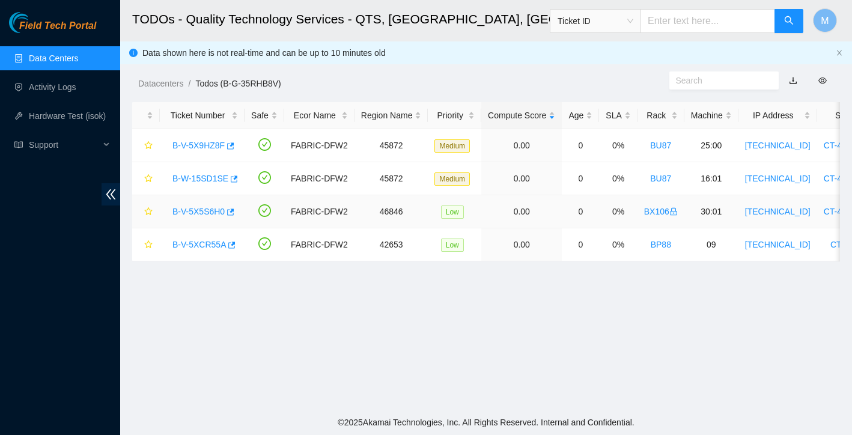
click at [200, 209] on link "B-V-5X5S6H0" at bounding box center [199, 212] width 52 height 10
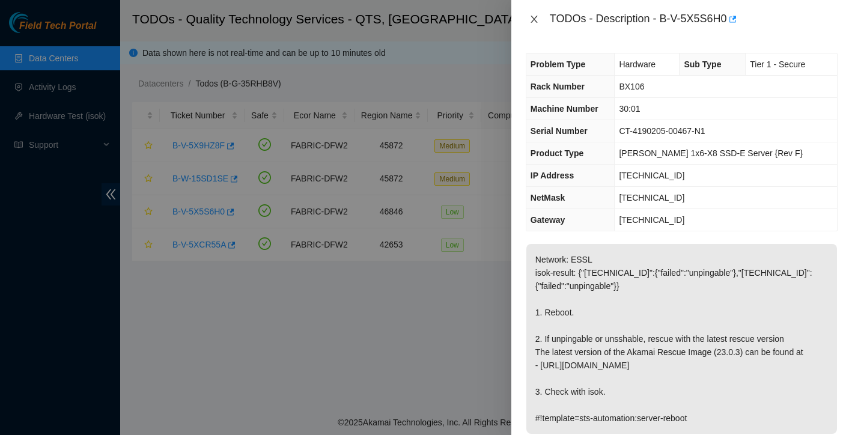
click at [534, 19] on icon "close" at bounding box center [534, 19] width 7 height 7
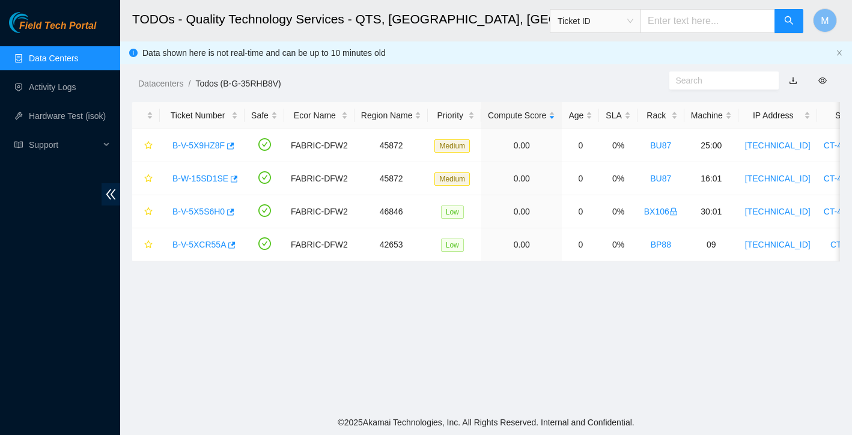
click at [70, 59] on link "Data Centers" at bounding box center [53, 59] width 49 height 10
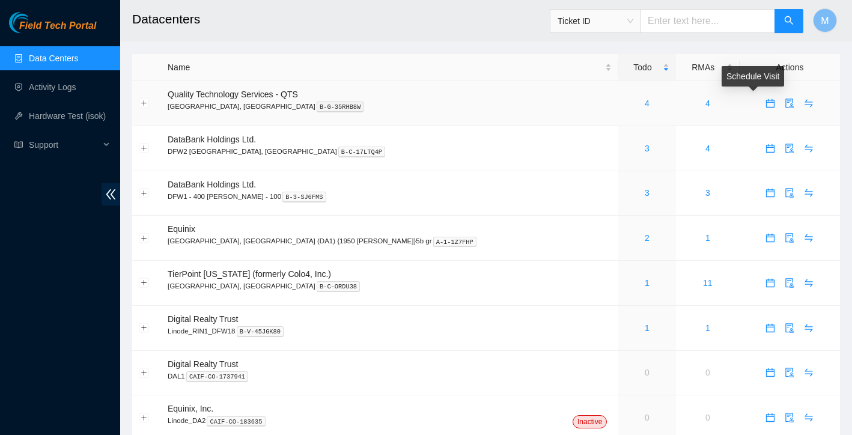
click at [766, 107] on icon "calendar" at bounding box center [770, 103] width 8 height 8
click at [786, 106] on icon "audit" at bounding box center [790, 104] width 8 height 10
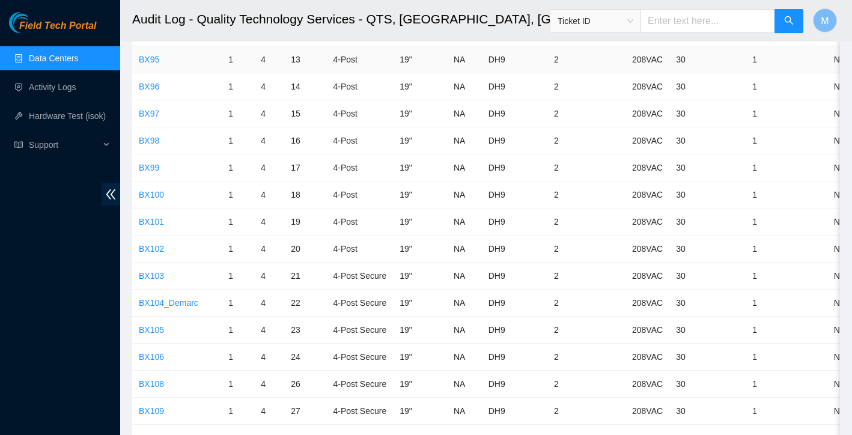
scroll to position [2394, 0]
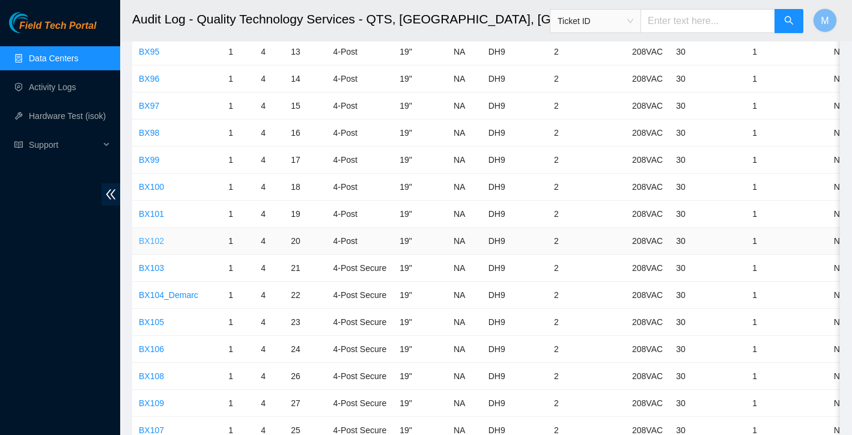
click at [157, 240] on link "BX102" at bounding box center [151, 241] width 25 height 10
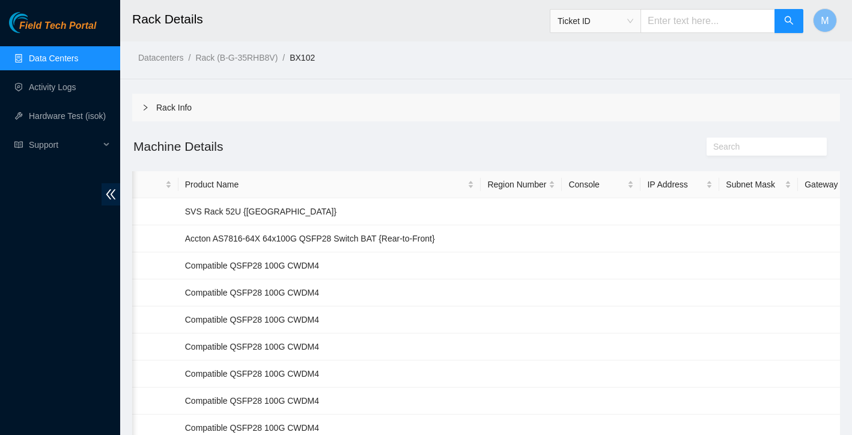
scroll to position [3, 0]
click at [586, 213] on td at bounding box center [601, 211] width 79 height 27
click at [583, 186] on div "Console" at bounding box center [602, 184] width 66 height 13
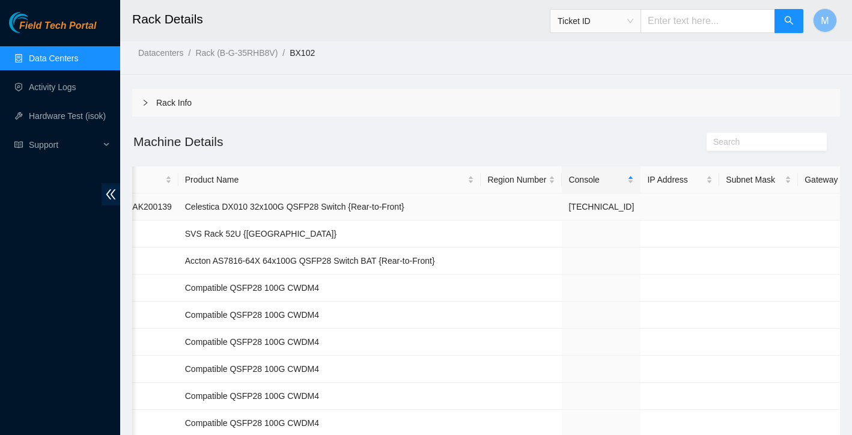
scroll to position [8, 0]
click at [587, 210] on td "[TECHNICAL_ID]" at bounding box center [601, 206] width 79 height 27
click at [586, 224] on td at bounding box center [601, 233] width 79 height 27
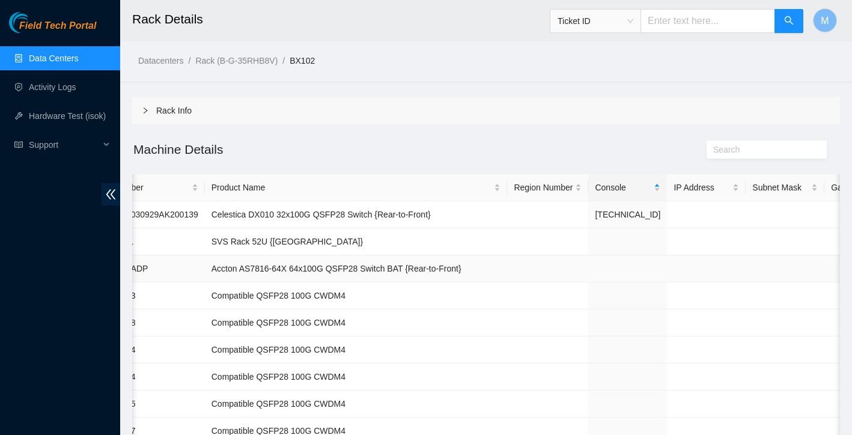
scroll to position [-2, 0]
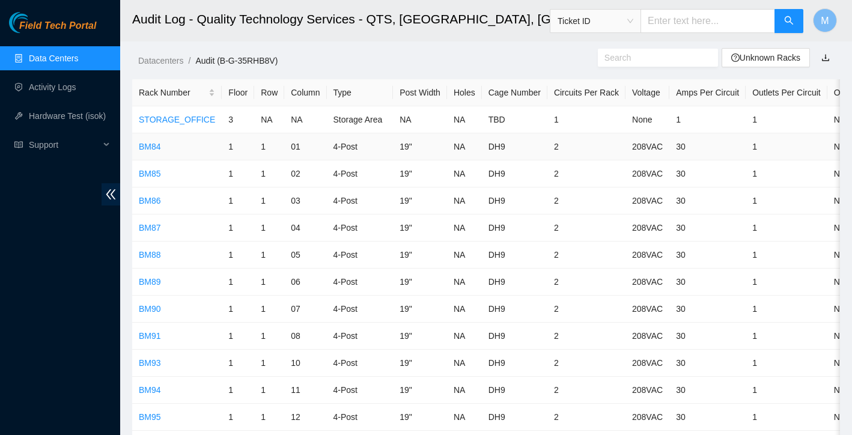
scroll to position [-1, 0]
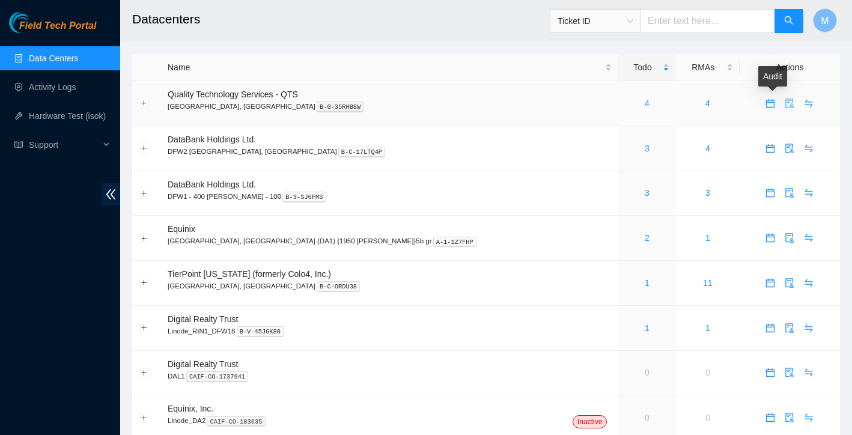
click at [786, 106] on icon "audit" at bounding box center [790, 104] width 8 height 10
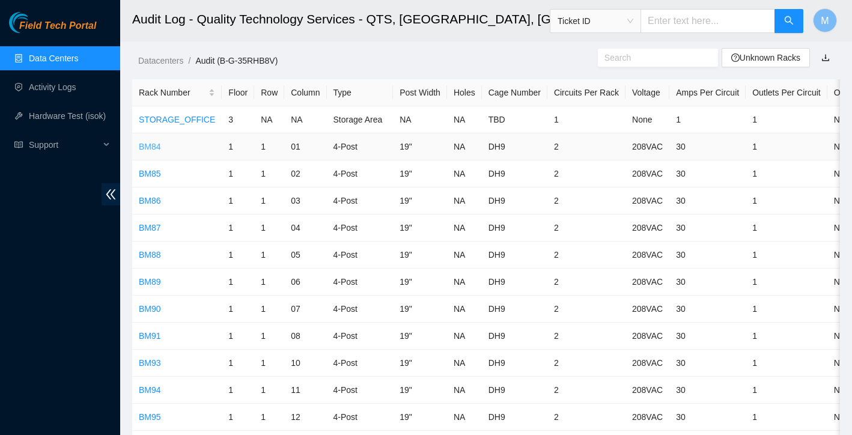
click at [152, 146] on link "BM84" at bounding box center [150, 147] width 22 height 10
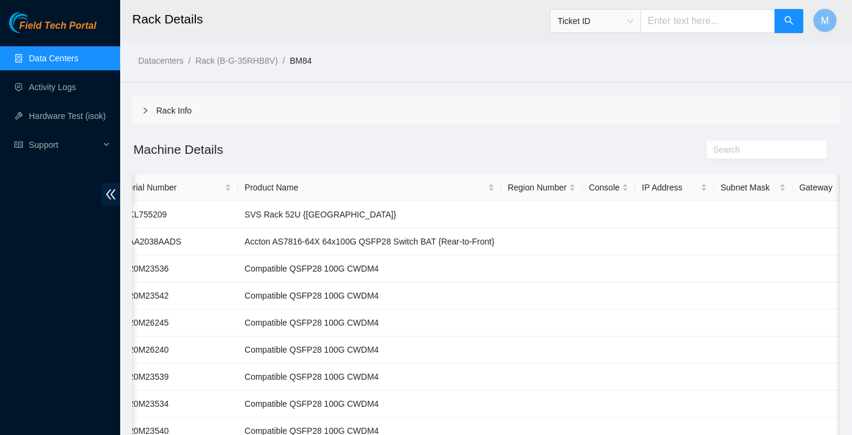
scroll to position [0, 261]
click at [627, 194] on div "Console" at bounding box center [607, 187] width 40 height 13
click at [627, 189] on div "Console" at bounding box center [607, 187] width 40 height 13
click at [634, 219] on td at bounding box center [607, 214] width 53 height 27
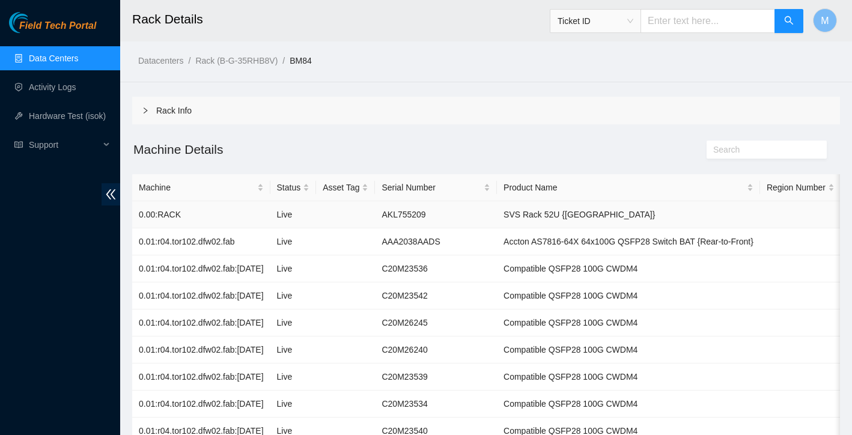
scroll to position [0, 0]
click at [213, 215] on td "0.00:RACK" at bounding box center [201, 214] width 138 height 27
click at [174, 216] on td "0.00:RACK" at bounding box center [201, 214] width 138 height 27
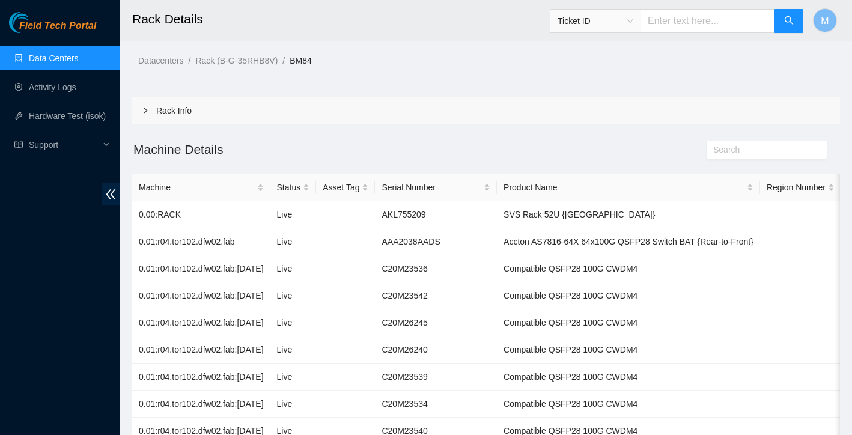
click at [176, 152] on h2 "Machine Details" at bounding box center [397, 149] width 531 height 20
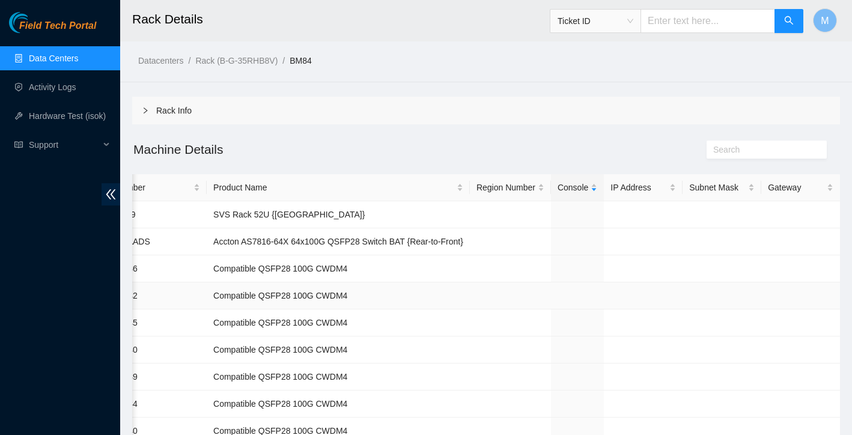
scroll to position [0, 302]
click at [598, 192] on div "Console" at bounding box center [578, 187] width 40 height 13
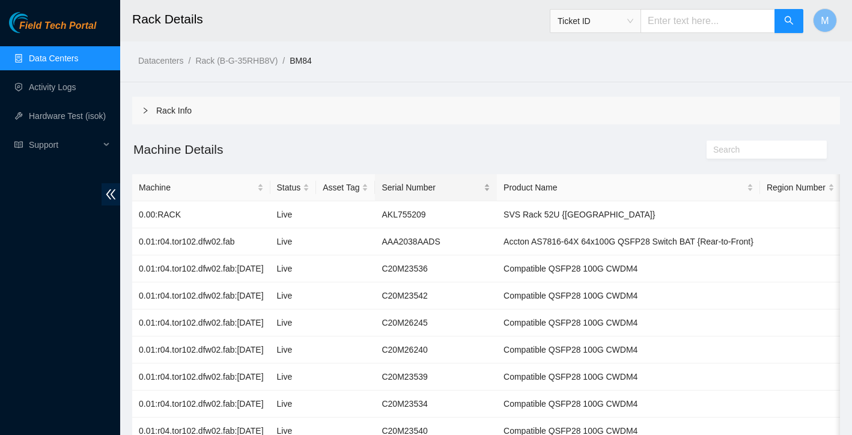
scroll to position [0, 0]
click at [832, 23] on button "M" at bounding box center [825, 20] width 24 height 24
click at [626, 64] on ol "Datacenters / Rack (B-G-35RHB8V) / BM84 /" at bounding box center [403, 60] width 531 height 13
click at [54, 145] on span "Support" at bounding box center [64, 145] width 71 height 24
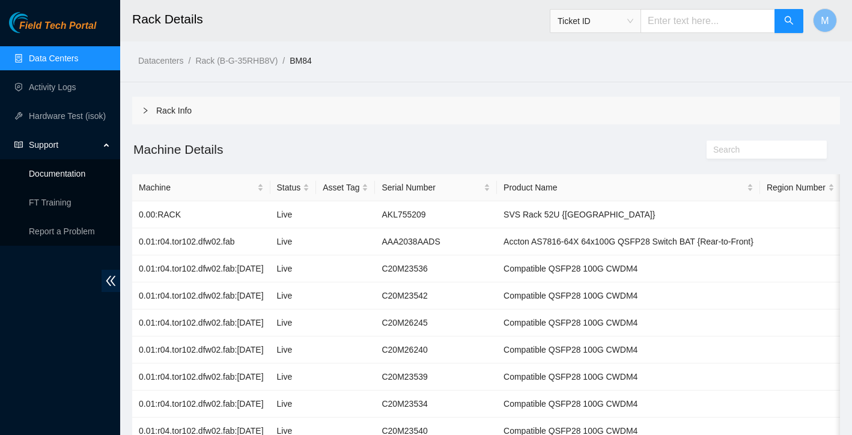
click at [72, 176] on link "Documentation" at bounding box center [57, 174] width 57 height 10
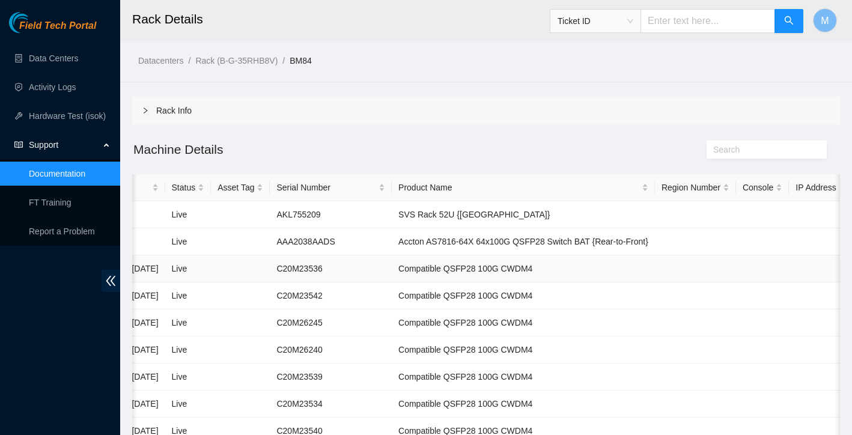
scroll to position [0, 179]
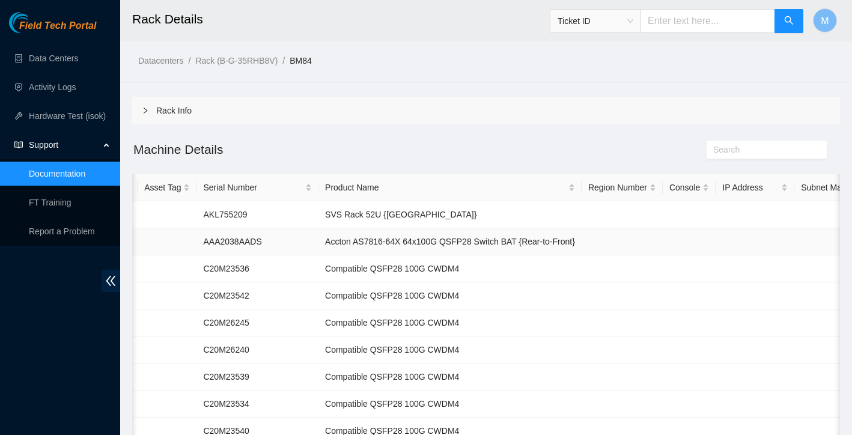
click at [388, 239] on td "Accton AS7816-64X 64x100G QSFP28 Switch BAT {Rear-to-Front}" at bounding box center [450, 241] width 263 height 27
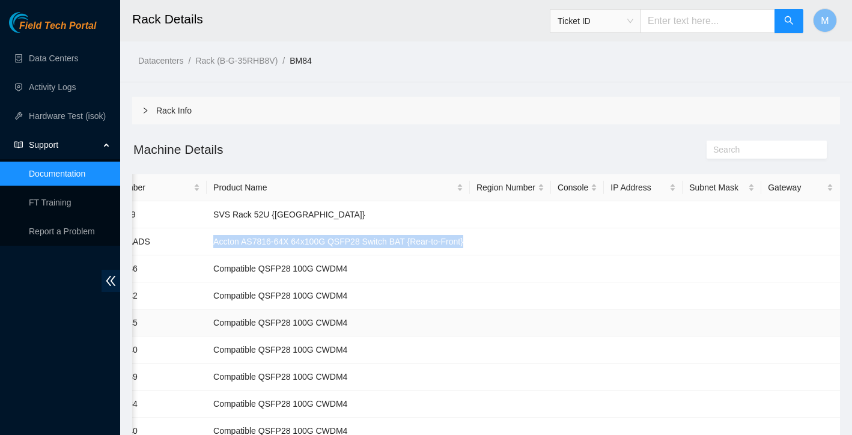
scroll to position [0, 302]
click at [795, 156] on input "text" at bounding box center [762, 149] width 97 height 13
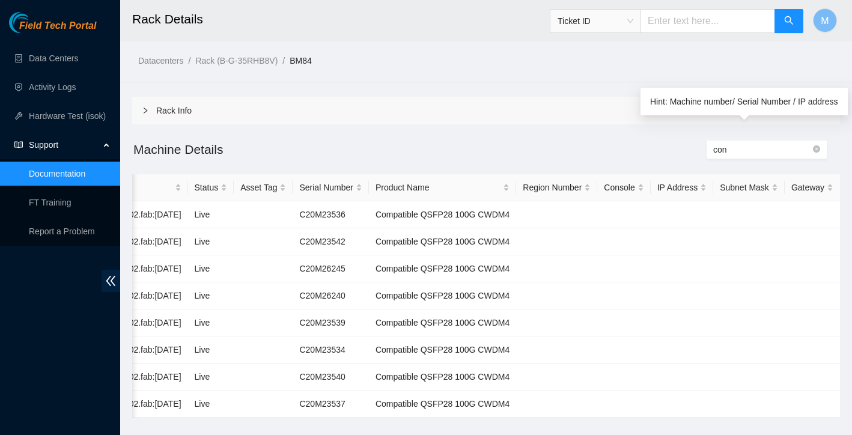
scroll to position [0, 0]
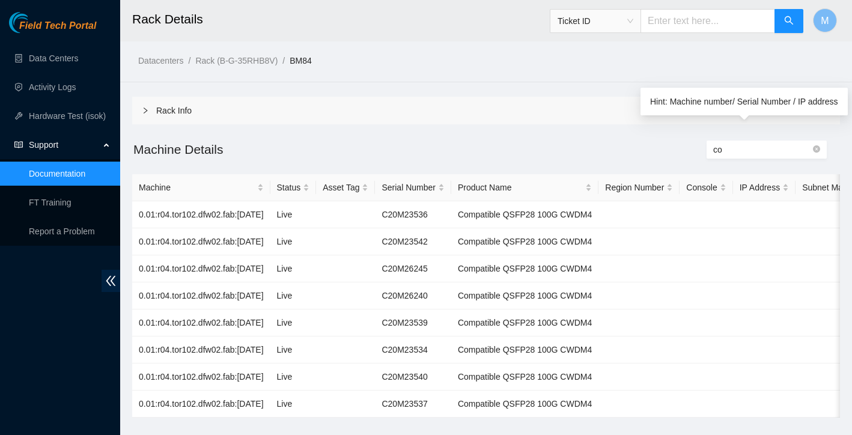
type input "c"
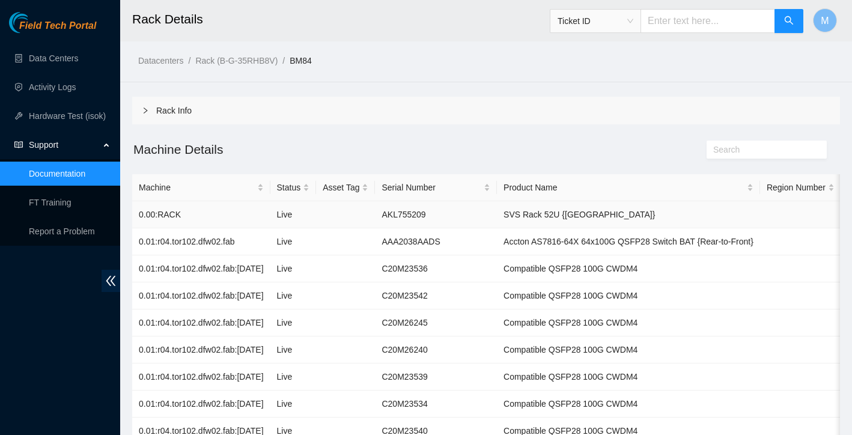
click at [431, 218] on td "AKL755209" at bounding box center [436, 214] width 122 height 27
click at [497, 215] on td "AKL755209" at bounding box center [436, 214] width 122 height 27
click at [548, 216] on td "SVS Rack 52U {[GEOGRAPHIC_DATA]}" at bounding box center [628, 214] width 263 height 27
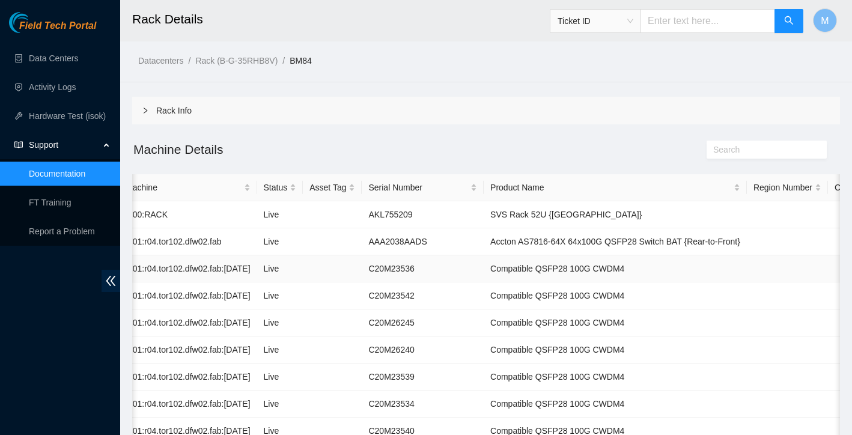
scroll to position [0, 3]
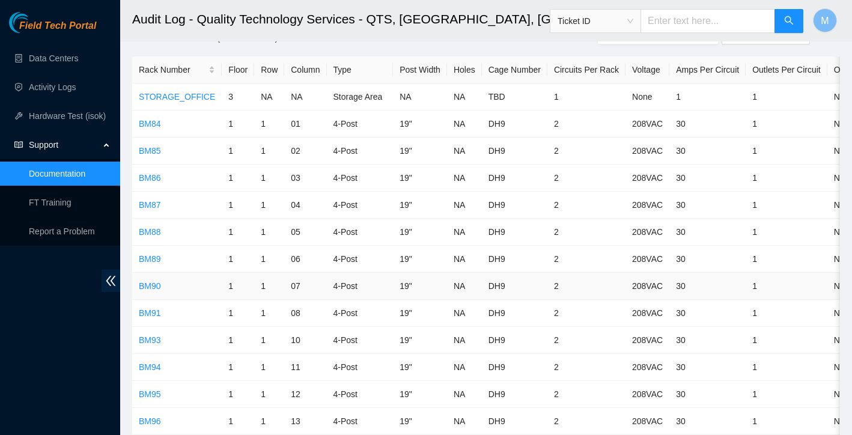
scroll to position [32, 0]
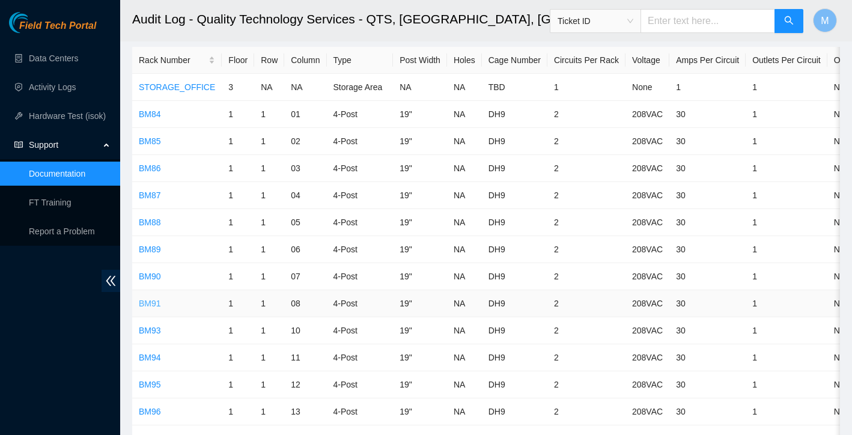
click at [154, 305] on link "BM91" at bounding box center [150, 304] width 22 height 10
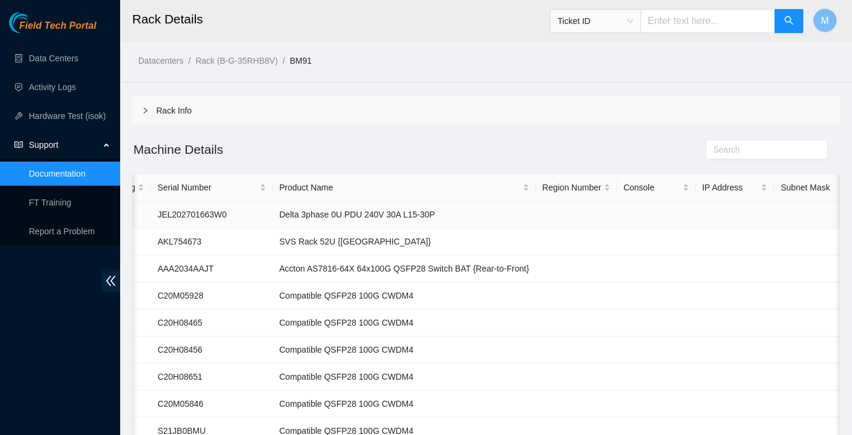
scroll to position [0, 305]
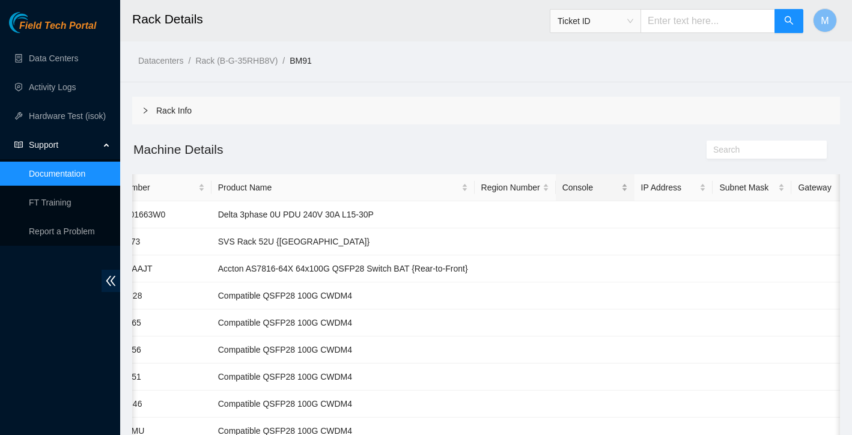
click at [623, 188] on div "Console" at bounding box center [596, 187] width 66 height 13
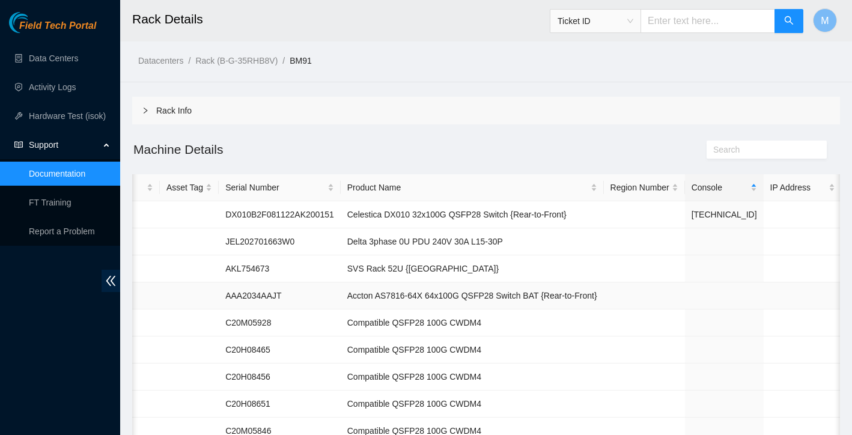
scroll to position [0, 160]
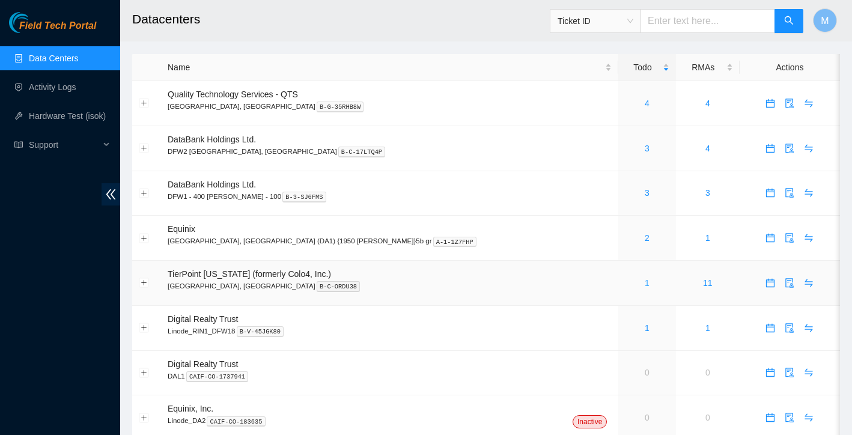
click at [645, 283] on link "1" at bounding box center [647, 283] width 5 height 10
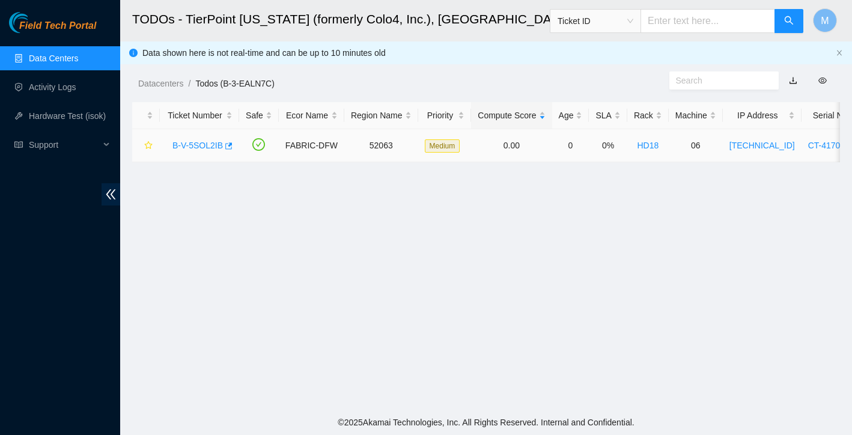
click at [204, 145] on link "B-V-5SOL2IB" at bounding box center [198, 146] width 50 height 10
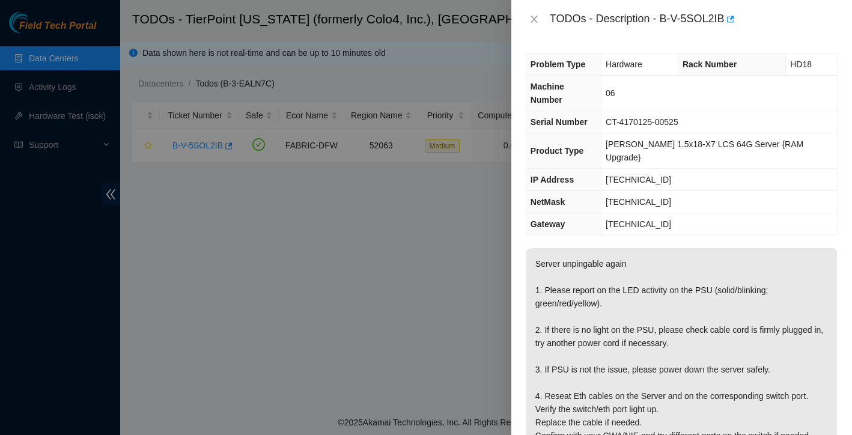
click at [390, 315] on div at bounding box center [426, 217] width 852 height 435
